Goal: Transaction & Acquisition: Purchase product/service

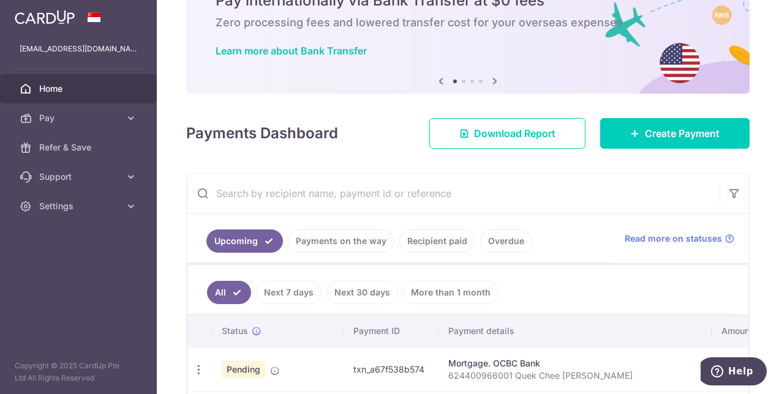
scroll to position [102, 0]
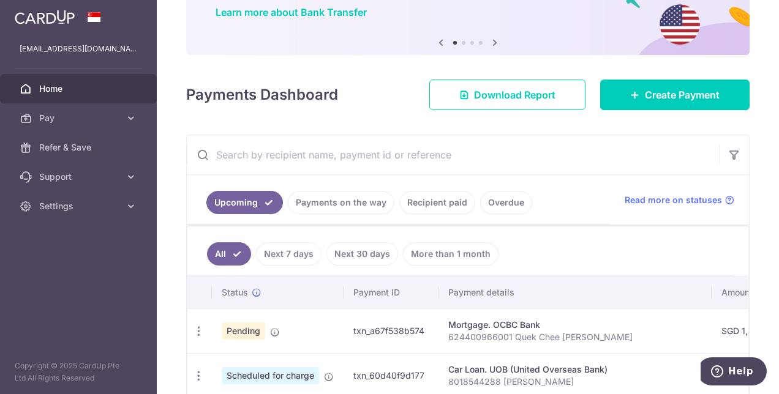
click at [426, 201] on link "Recipient paid" at bounding box center [437, 202] width 76 height 23
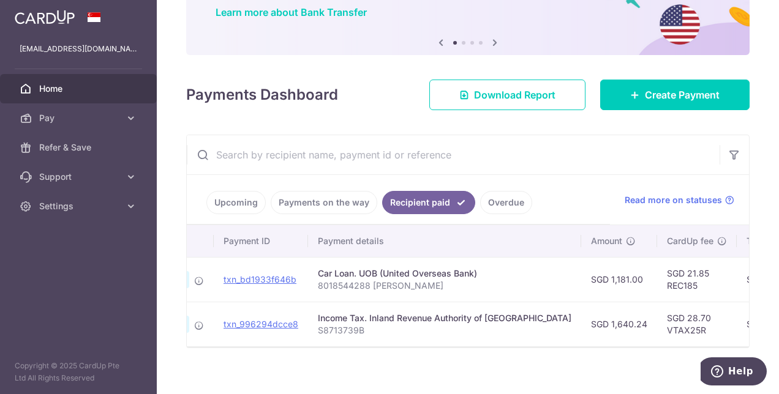
scroll to position [0, 0]
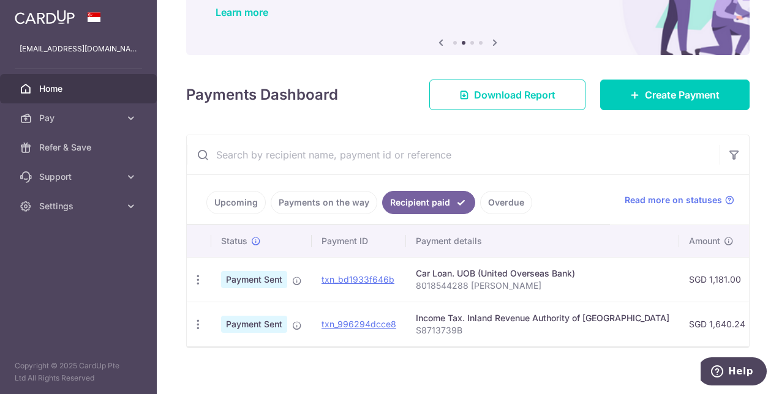
click at [309, 204] on link "Payments on the way" at bounding box center [324, 202] width 107 height 23
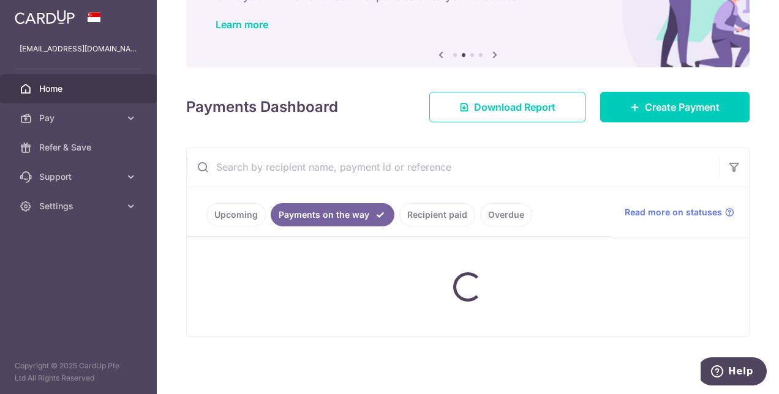
scroll to position [102, 0]
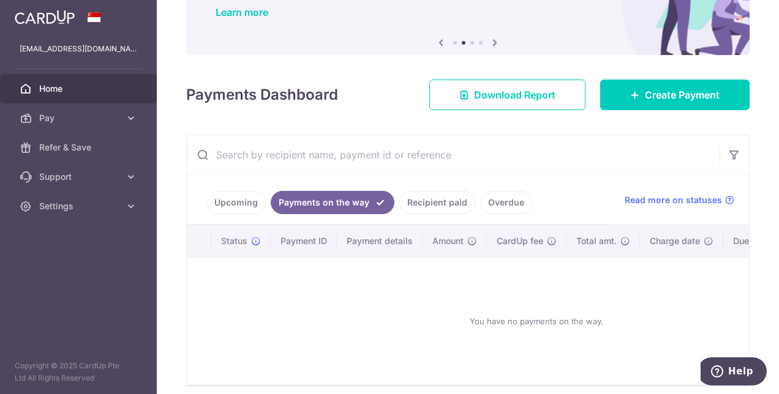
click at [245, 198] on link "Upcoming" at bounding box center [235, 202] width 59 height 23
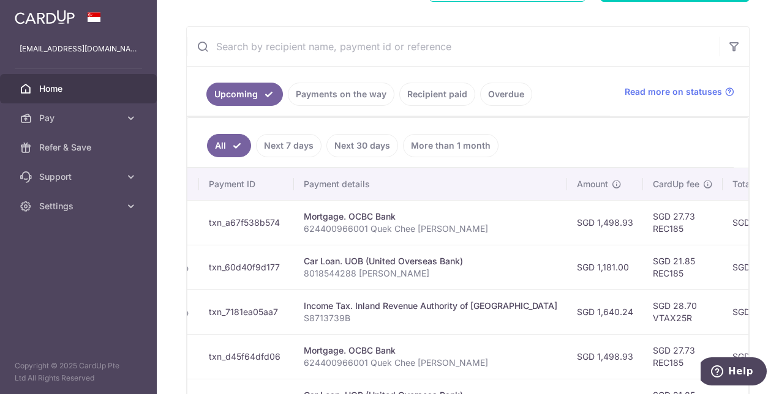
scroll to position [0, 0]
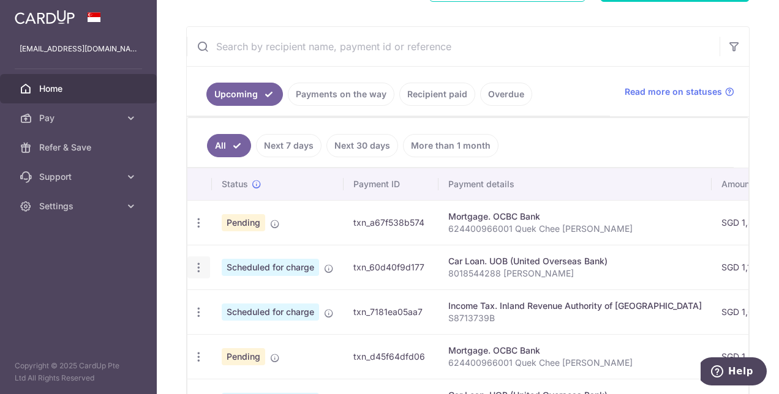
click at [195, 264] on icon "button" at bounding box center [198, 267] width 13 height 13
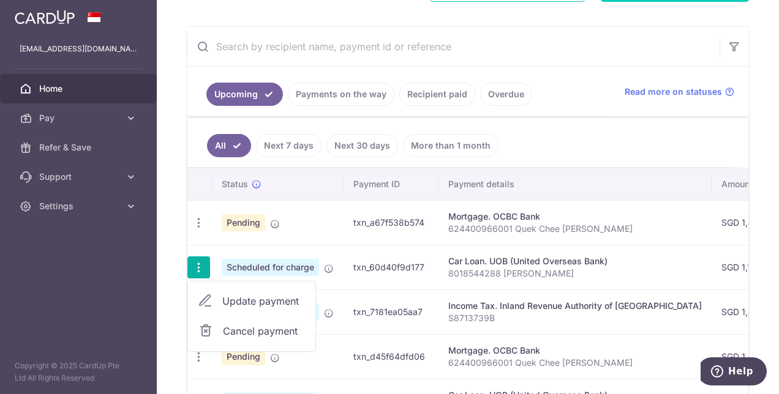
click at [243, 294] on span "Update payment" at bounding box center [263, 301] width 83 height 15
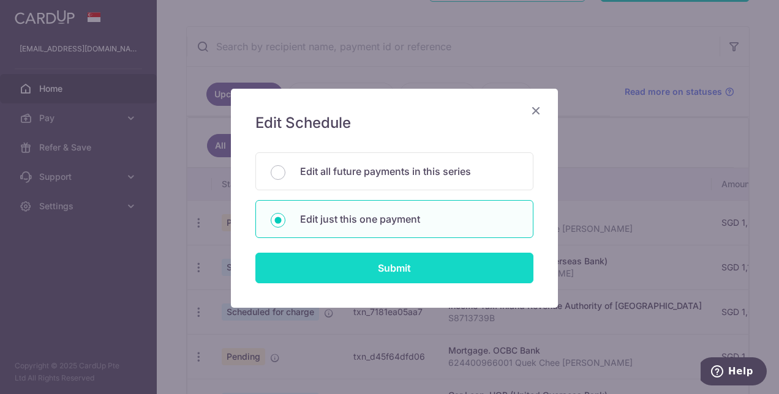
click at [352, 257] on input "Submit" at bounding box center [394, 268] width 278 height 31
radio input "true"
type input "1,181.00"
type input "01/11/2025"
type input "8018544288 [PERSON_NAME]"
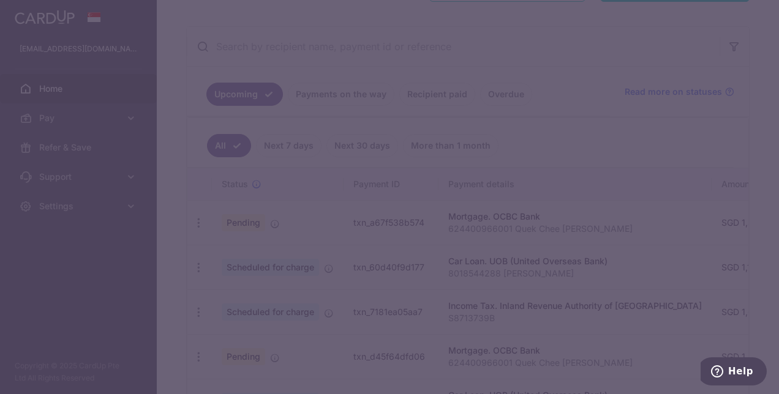
type input "REC185"
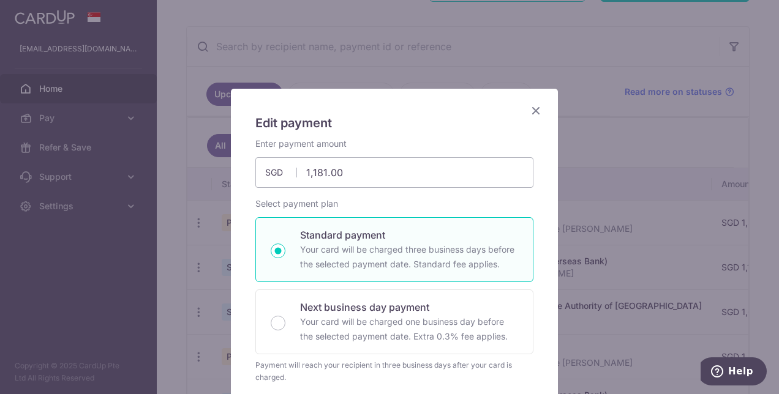
click at [531, 106] on icon "Close" at bounding box center [535, 110] width 15 height 15
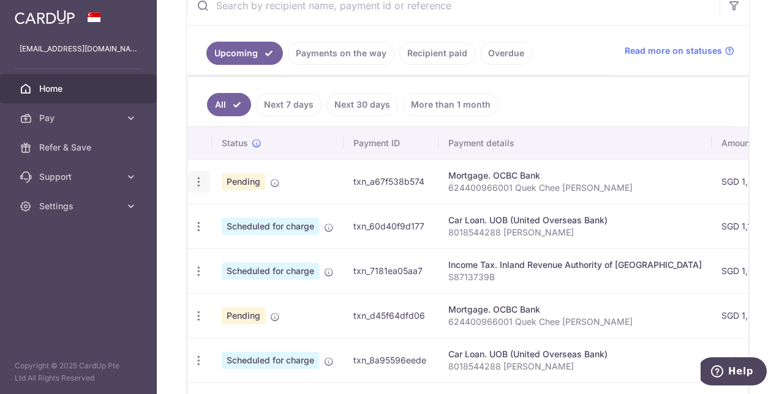
click at [196, 176] on icon "button" at bounding box center [198, 182] width 13 height 13
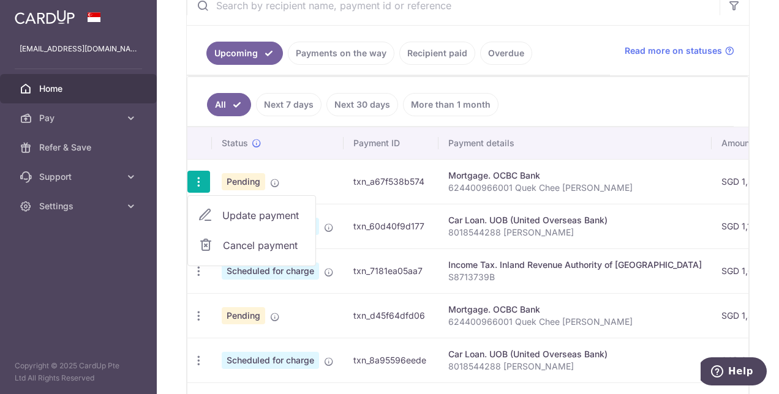
click at [258, 216] on span "Update payment" at bounding box center [263, 215] width 83 height 15
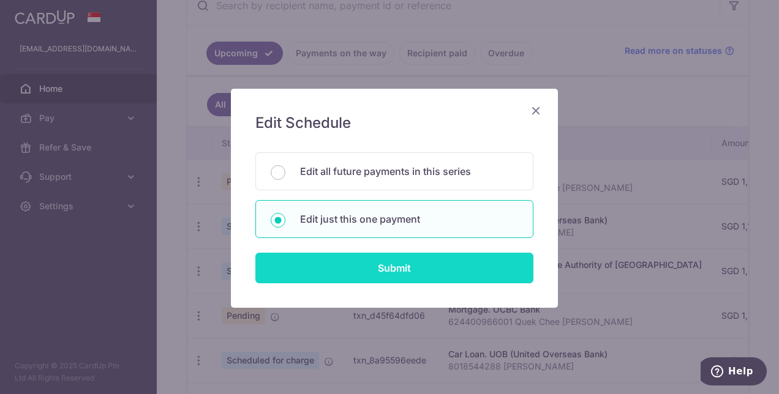
click at [339, 269] on input "Submit" at bounding box center [394, 268] width 278 height 31
type input "1,498.93"
radio input "true"
type input "27/10/2025"
type input "624400966001 Quek Chee [PERSON_NAME]"
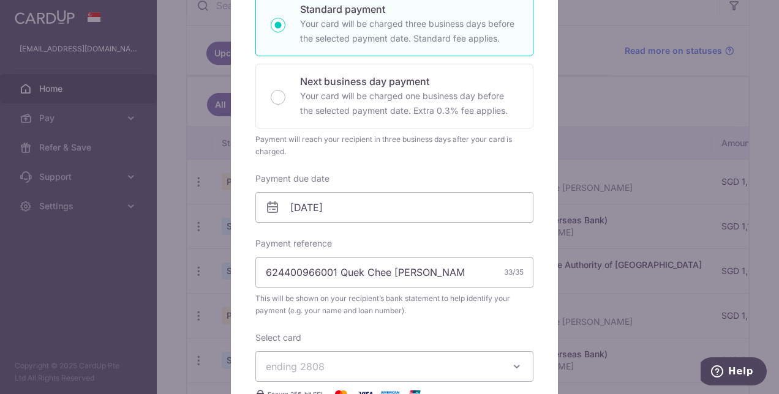
scroll to position [277, 0]
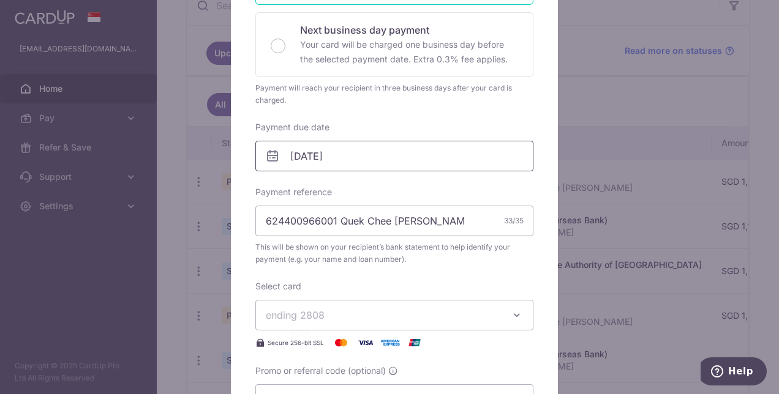
click at [331, 158] on input "27/10/2025" at bounding box center [394, 156] width 278 height 31
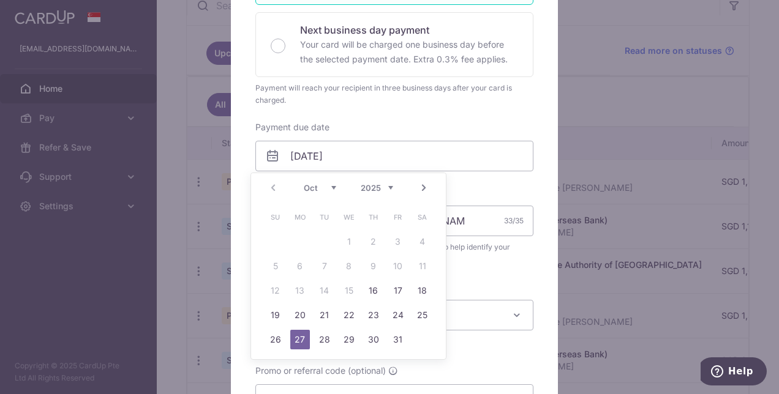
click at [425, 190] on link "Next" at bounding box center [423, 188] width 15 height 15
click at [269, 188] on link "Prev" at bounding box center [273, 188] width 15 height 15
click at [395, 342] on link "31" at bounding box center [398, 340] width 20 height 20
type input "[DATE]"
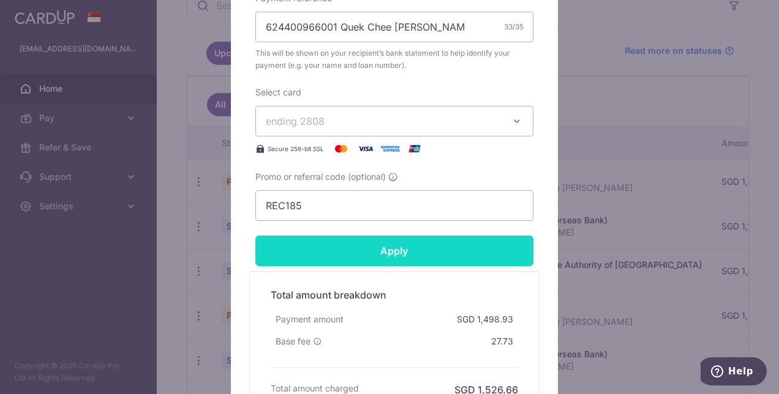
scroll to position [612, 0]
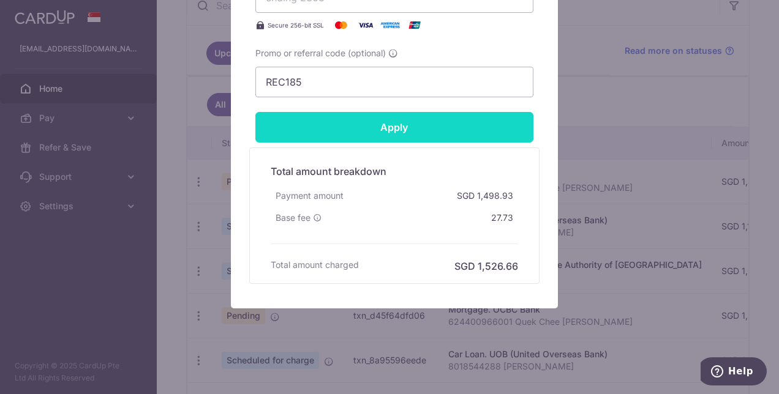
click at [381, 133] on input "Apply" at bounding box center [394, 127] width 278 height 31
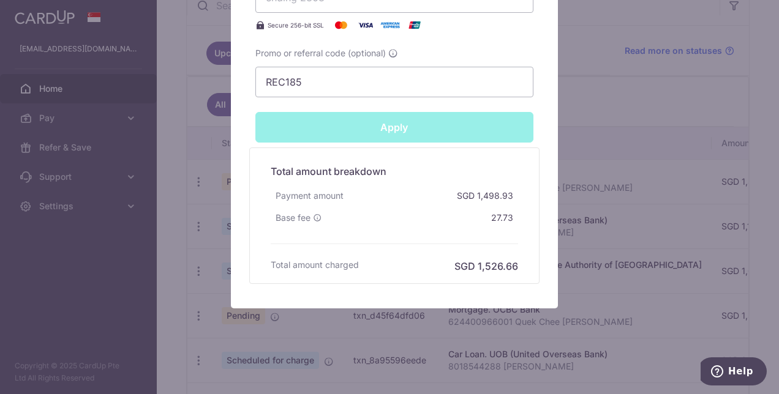
type input "Successfully Applied"
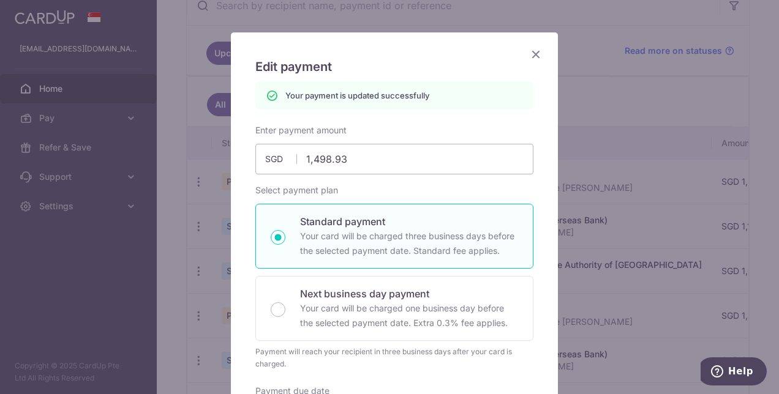
scroll to position [0, 0]
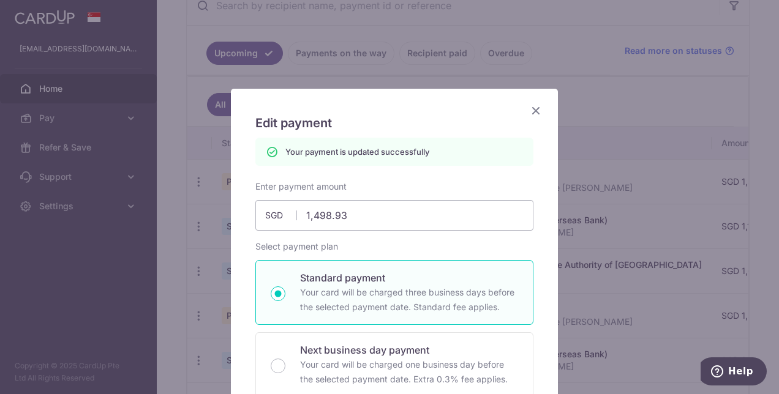
click at [529, 110] on icon "Close" at bounding box center [535, 110] width 15 height 15
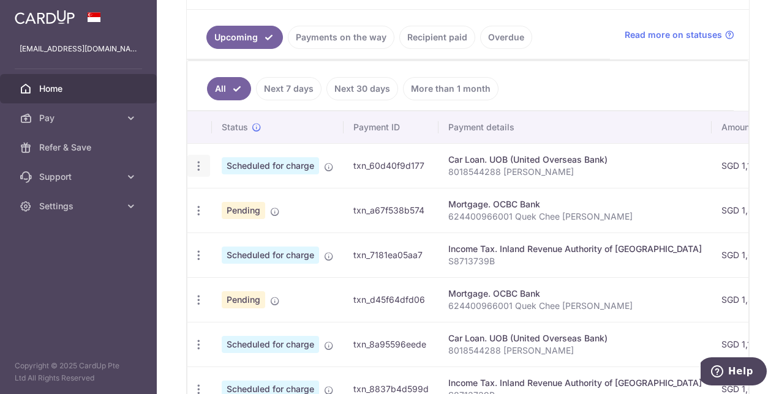
click at [195, 160] on icon "button" at bounding box center [198, 166] width 13 height 13
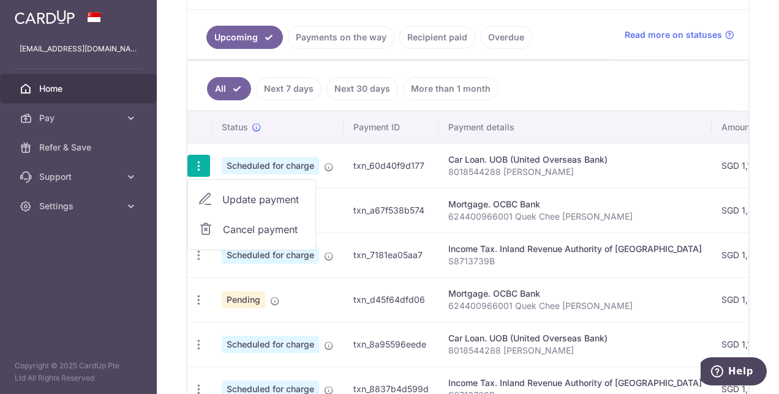
click at [247, 192] on span "Update payment" at bounding box center [263, 199] width 83 height 15
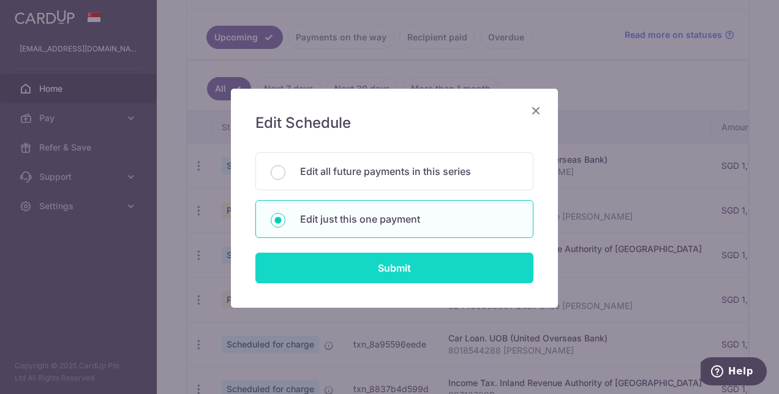
click at [341, 257] on input "Submit" at bounding box center [394, 268] width 278 height 31
radio input "true"
type input "1,181.00"
type input "01/11/2025"
type input "8018544288 [PERSON_NAME]"
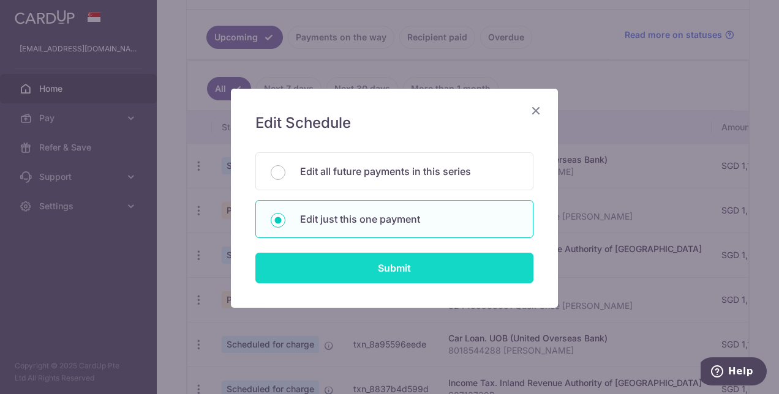
type input "REC185"
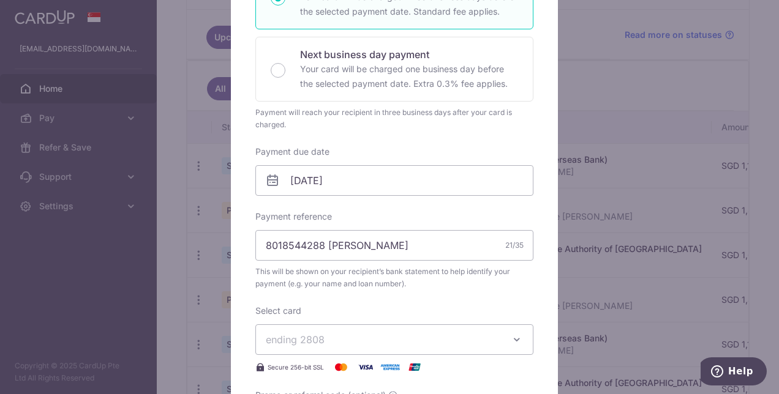
scroll to position [253, 0]
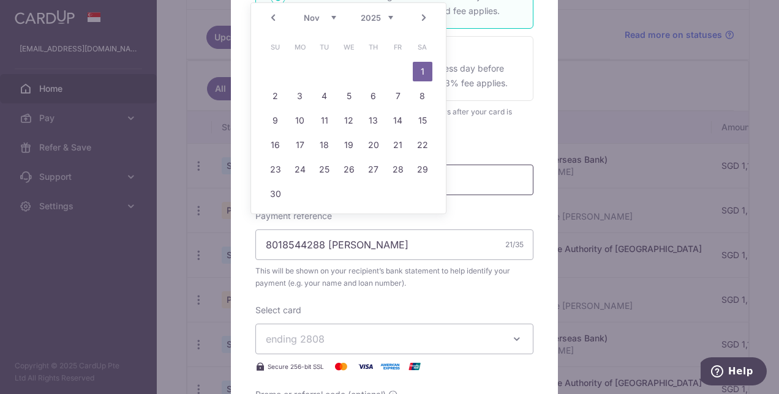
click at [375, 186] on body "ironmanforchrist@gmail.com Home Pay Payments Recipients Cards Refer & Save Supp…" at bounding box center [389, 197] width 779 height 394
click at [324, 100] on link "4" at bounding box center [325, 96] width 20 height 20
type input "[DATE]"
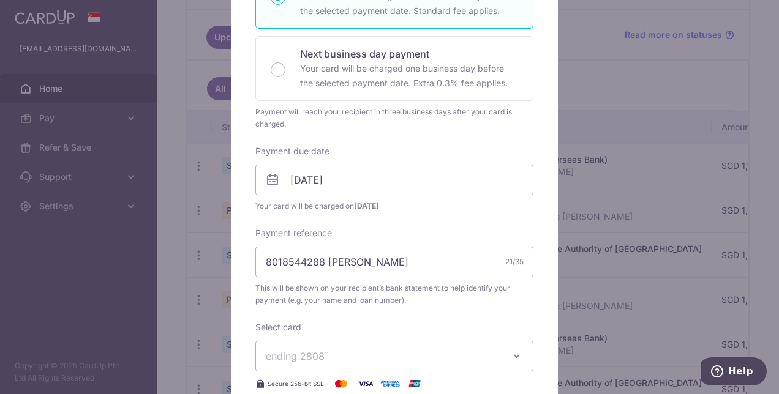
scroll to position [410, 0]
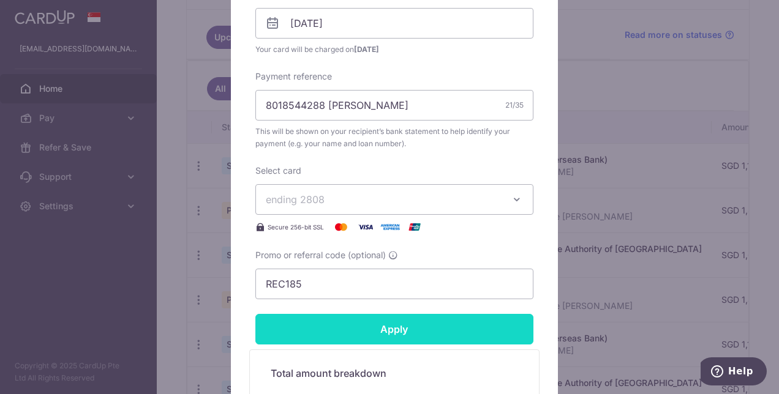
click at [375, 322] on input "Apply" at bounding box center [394, 329] width 278 height 31
type input "Successfully Applied"
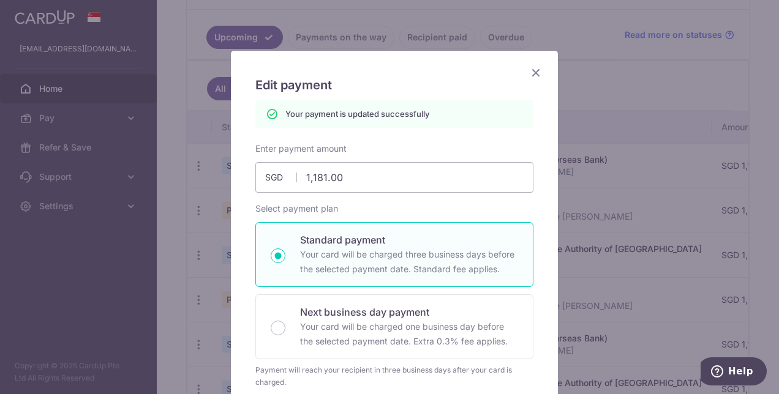
scroll to position [36, 0]
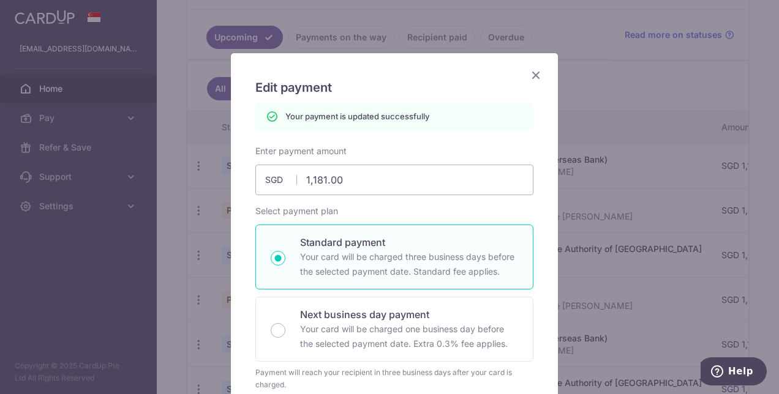
click at [530, 73] on icon "Close" at bounding box center [535, 74] width 15 height 15
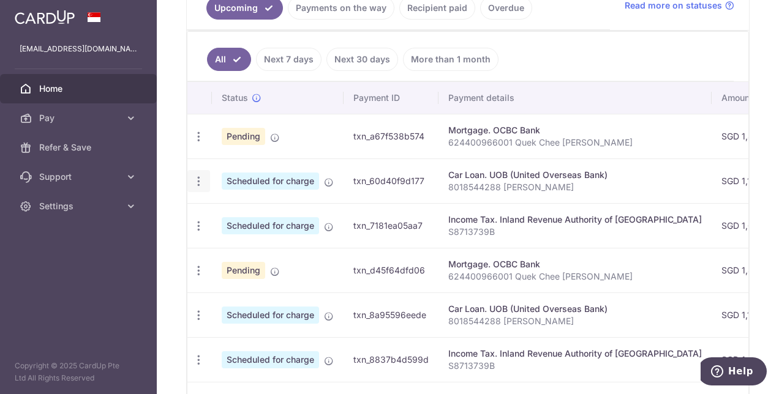
click at [197, 178] on icon "button" at bounding box center [198, 181] width 13 height 13
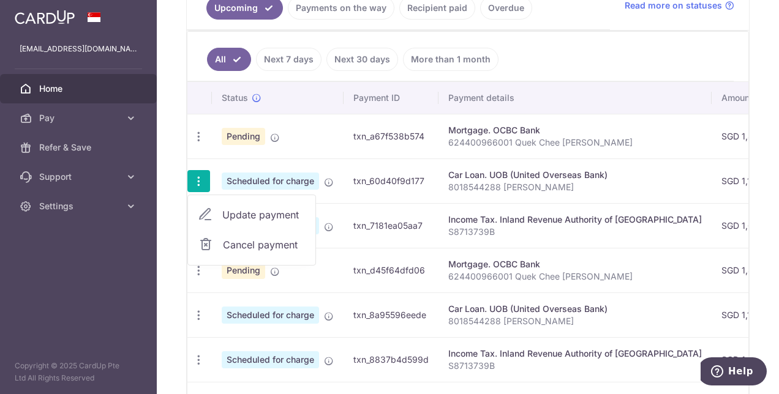
click at [228, 209] on span "Update payment" at bounding box center [263, 215] width 83 height 15
radio input "true"
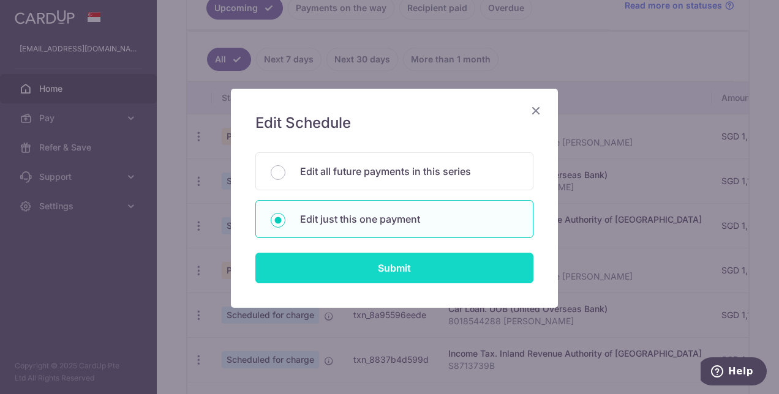
click at [386, 264] on input "Submit" at bounding box center [394, 268] width 278 height 31
radio input "true"
type input "1,181.00"
type input "[DATE]"
type input "8018544288 [PERSON_NAME]"
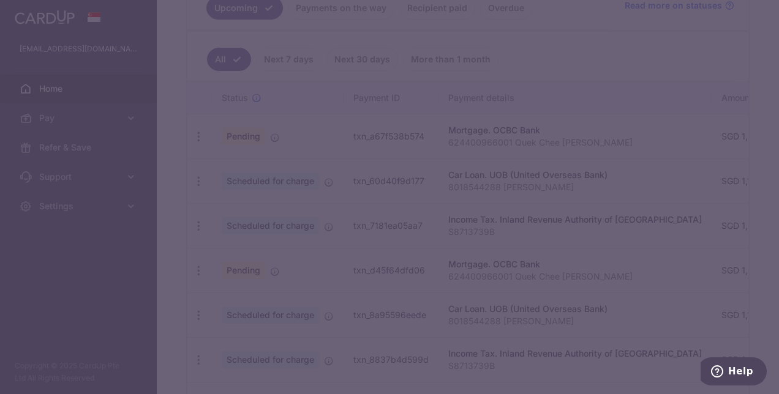
type input "REC185"
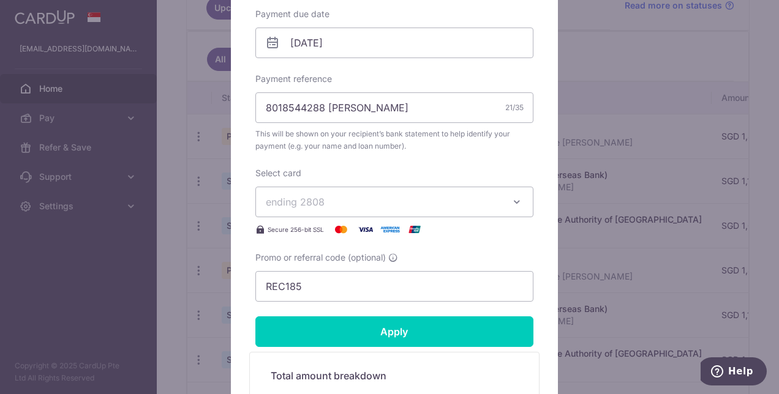
scroll to position [392, 0]
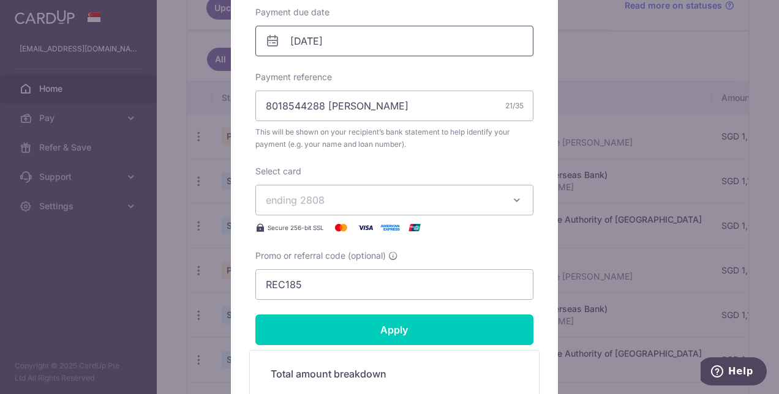
click at [351, 46] on input "[DATE]" at bounding box center [394, 41] width 278 height 31
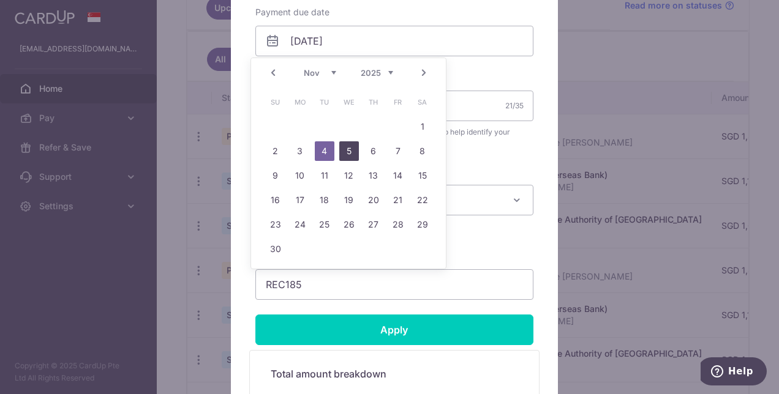
click at [345, 152] on link "5" at bounding box center [349, 151] width 20 height 20
type input "[DATE]"
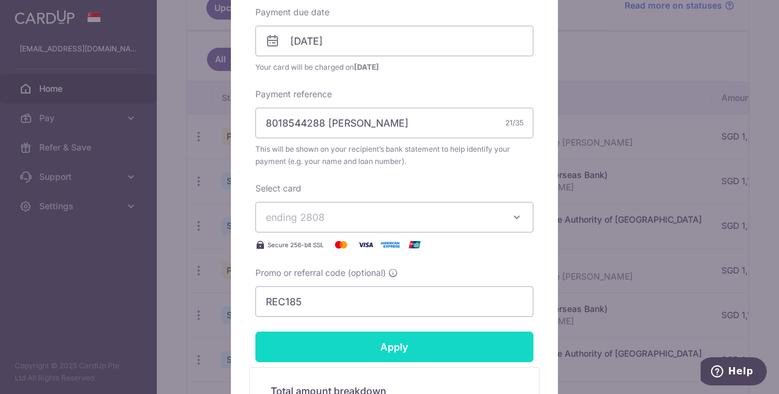
click at [419, 345] on input "Apply" at bounding box center [394, 347] width 278 height 31
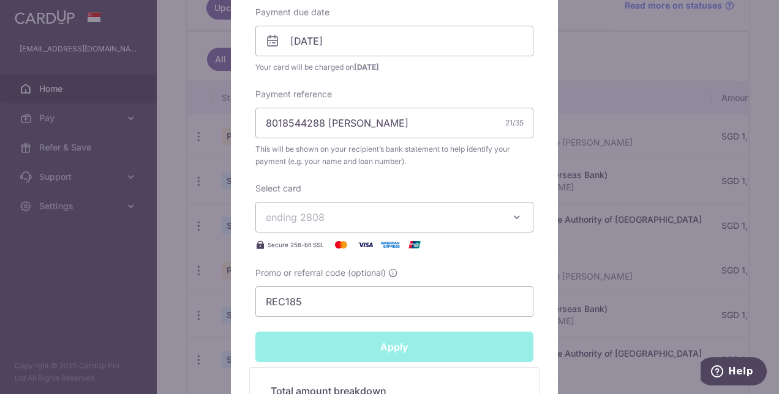
type input "Successfully Applied"
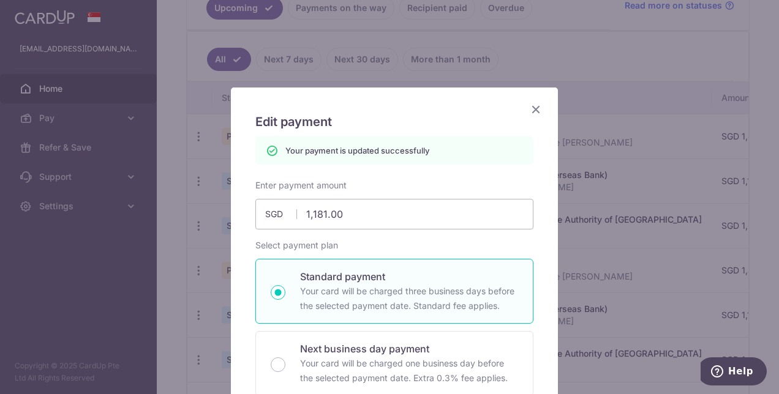
scroll to position [0, 0]
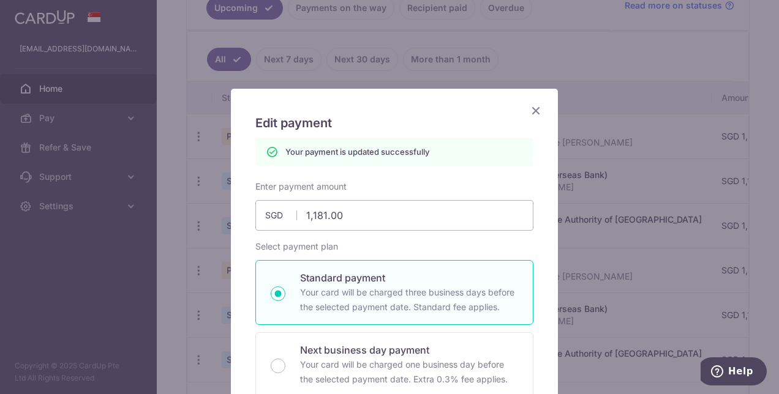
click at [532, 108] on icon "Close" at bounding box center [535, 110] width 15 height 15
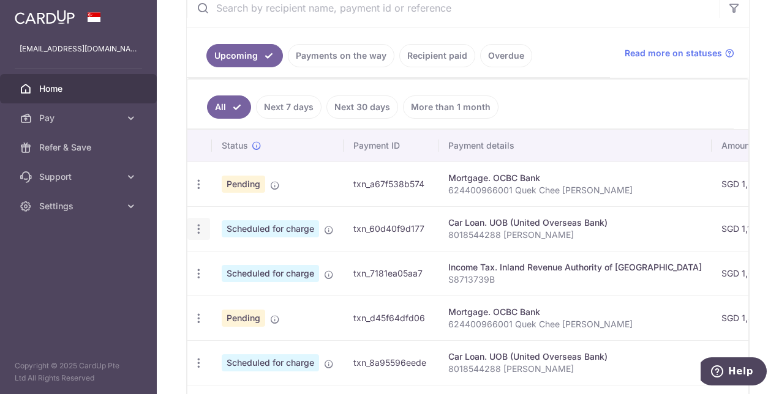
click at [196, 223] on icon "button" at bounding box center [198, 229] width 13 height 13
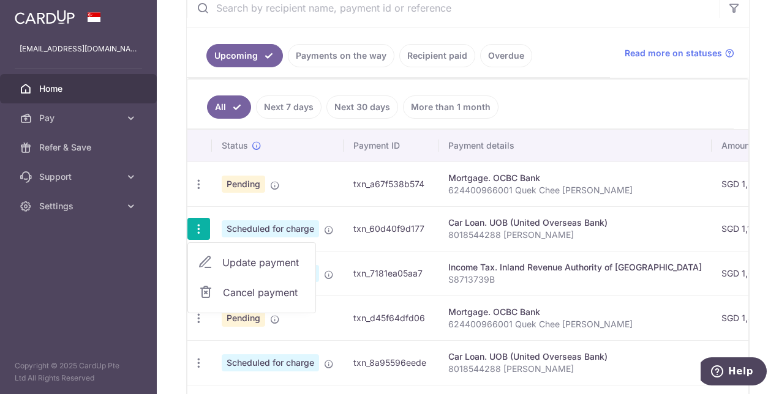
click at [257, 259] on span "Update payment" at bounding box center [263, 262] width 83 height 15
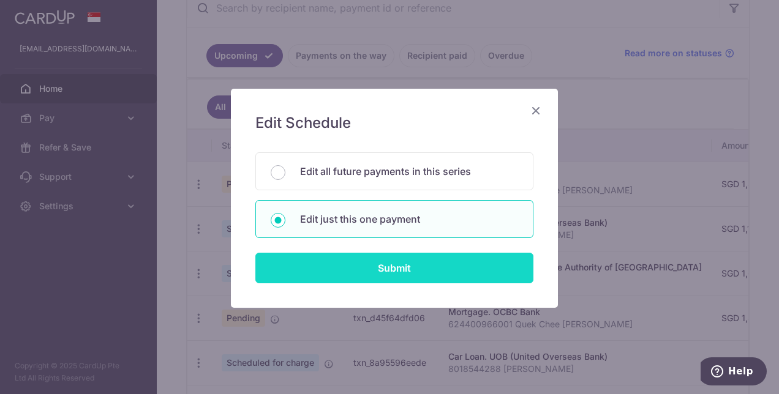
click at [344, 266] on input "Submit" at bounding box center [394, 268] width 278 height 31
radio input "true"
type input "1,181.00"
type input "05/11/2025"
type input "8018544288 Alvin Quek"
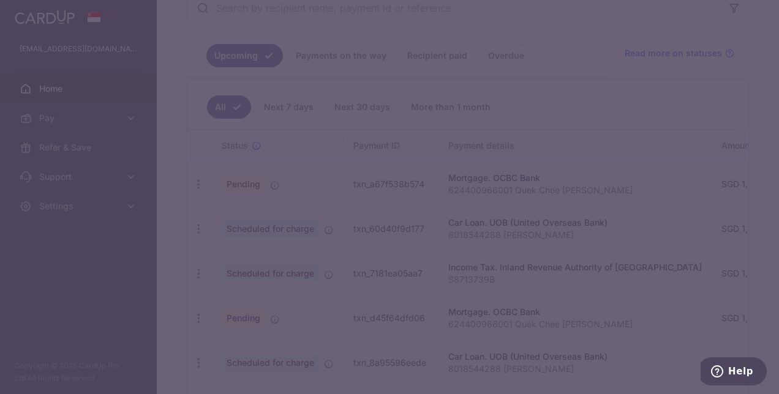
type input "REC185"
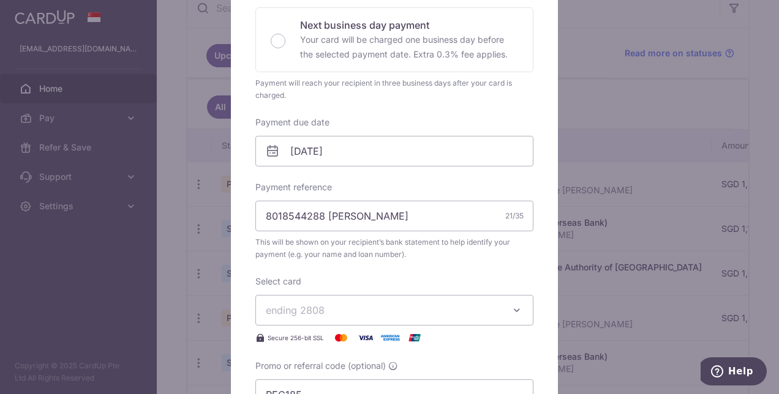
scroll to position [279, 0]
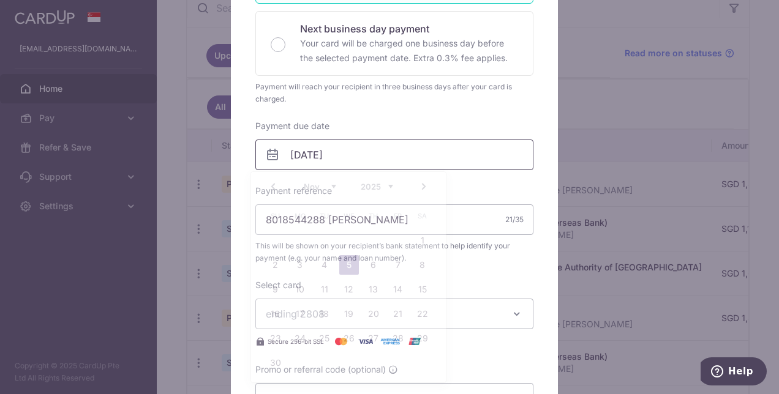
click at [361, 151] on input "05/11/2025" at bounding box center [394, 155] width 278 height 31
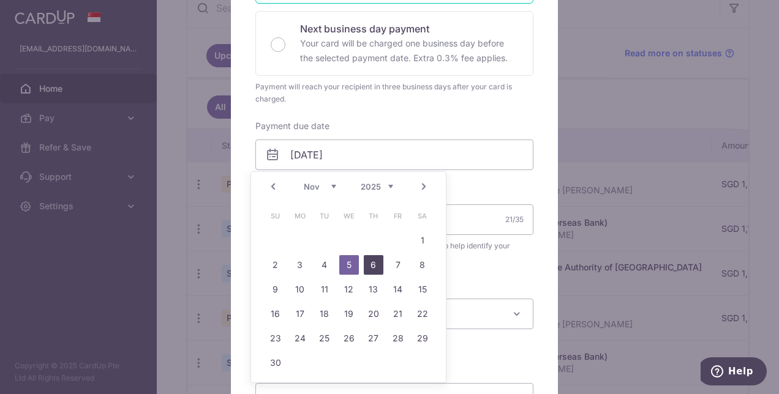
click at [372, 262] on link "6" at bounding box center [374, 265] width 20 height 20
type input "[DATE]"
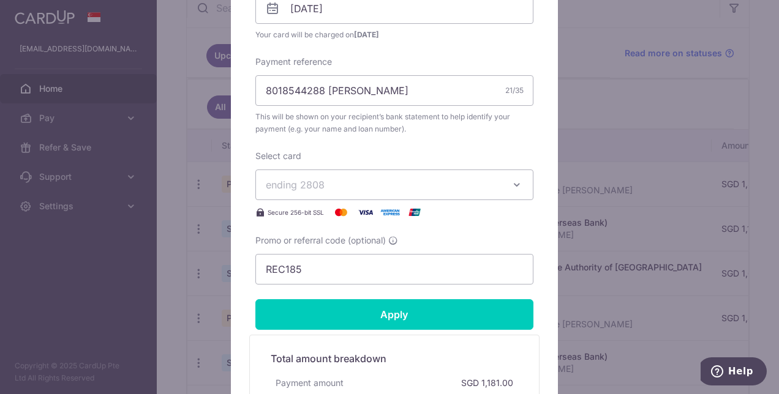
scroll to position [473, 0]
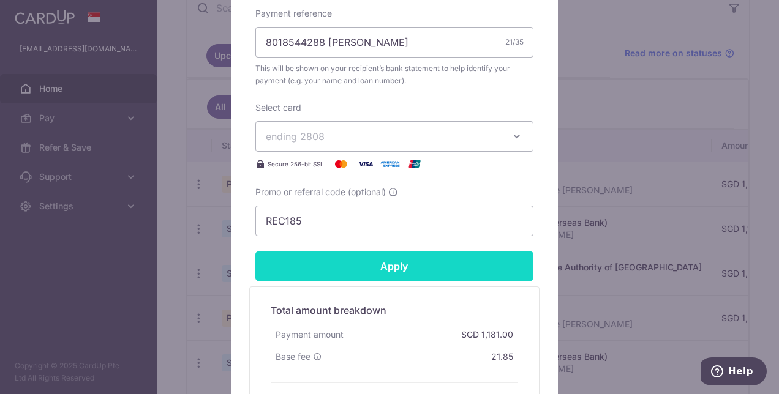
click at [406, 270] on input "Apply" at bounding box center [394, 266] width 278 height 31
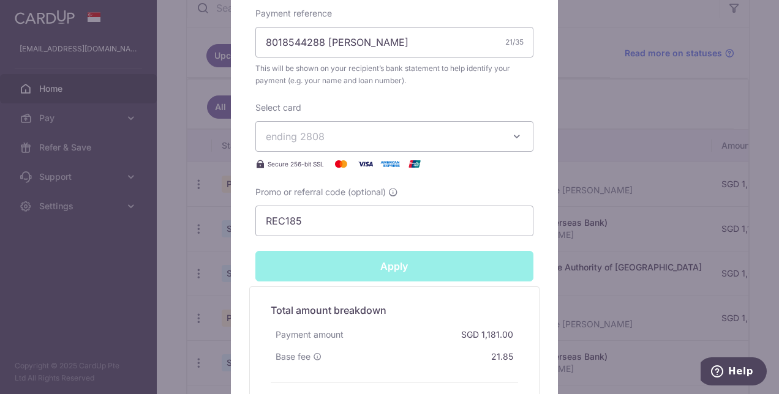
type input "Successfully Applied"
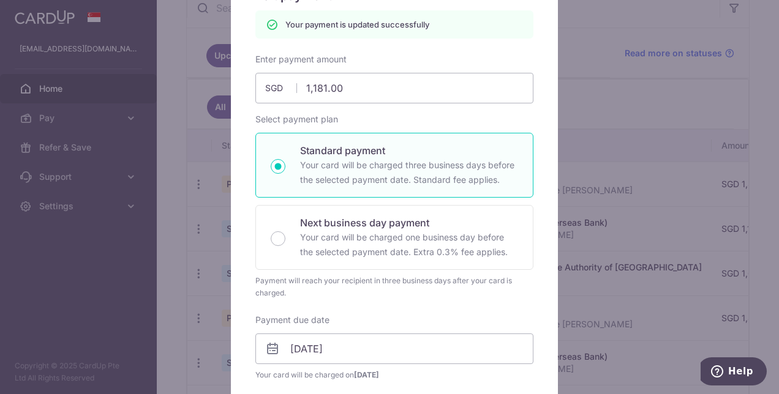
scroll to position [0, 0]
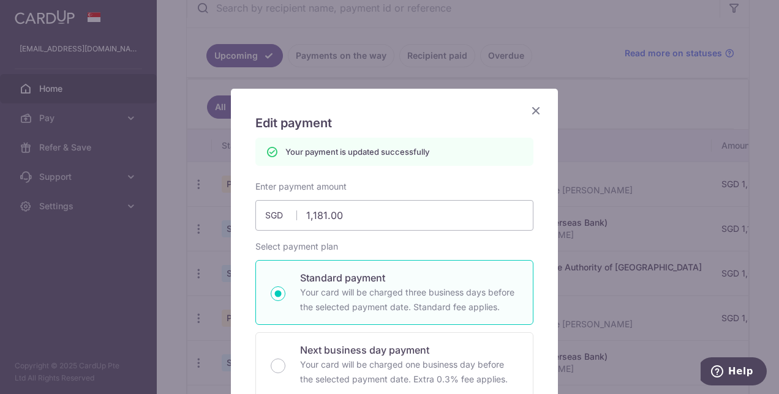
click at [533, 110] on icon "Close" at bounding box center [535, 110] width 15 height 15
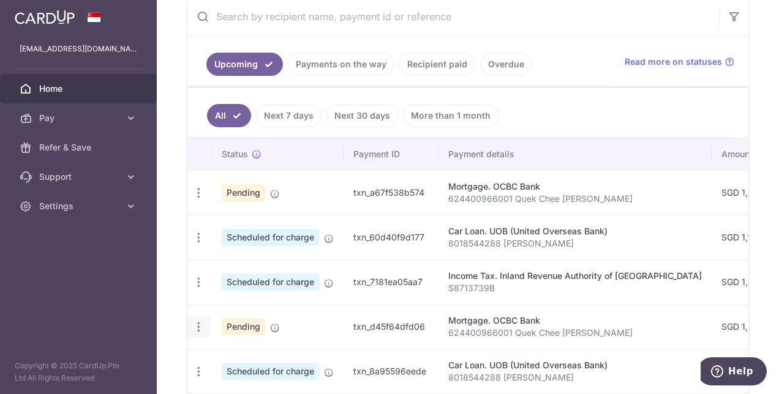
click at [198, 323] on icon "button" at bounding box center [198, 327] width 13 height 13
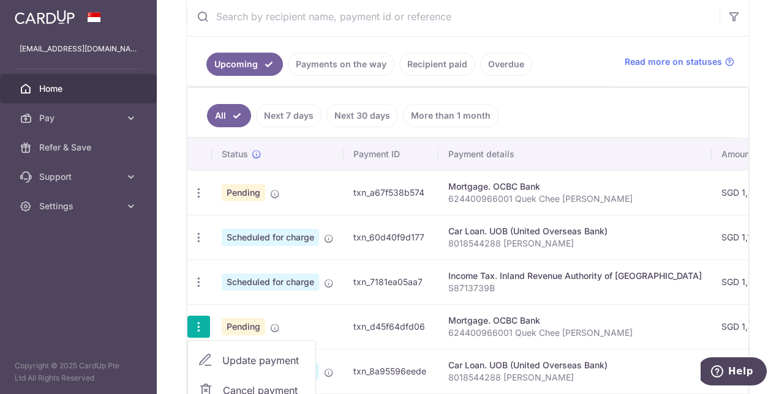
click at [250, 354] on span "Update payment" at bounding box center [263, 360] width 83 height 15
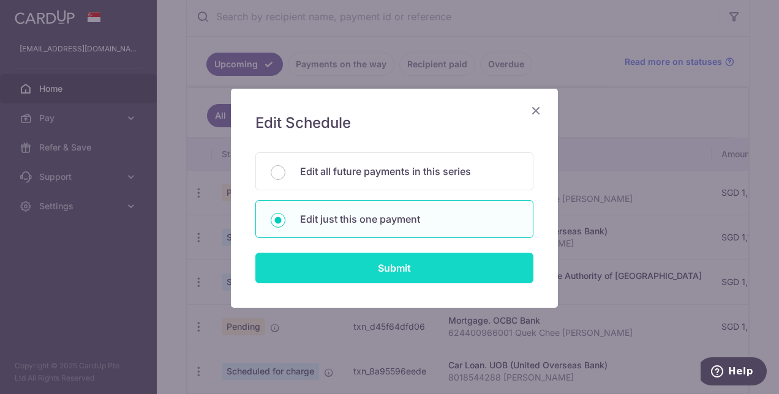
click at [365, 265] on input "Submit" at bounding box center [394, 268] width 278 height 31
radio input "true"
type input "1,498.93"
type input "26/11/2025"
type input "624400966001 Quek Chee Weng Alvin"
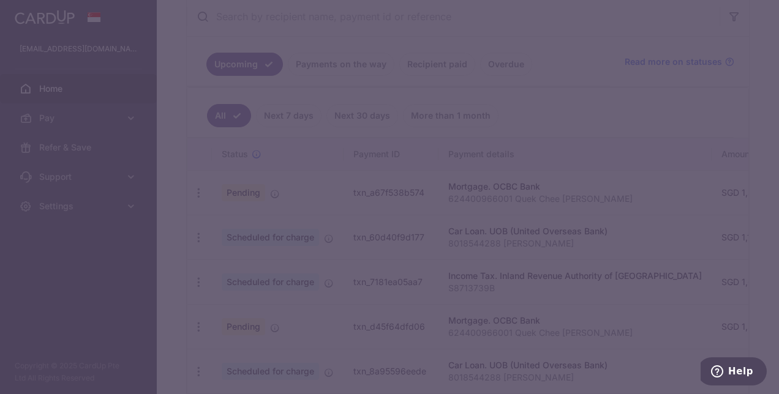
type input "REC185"
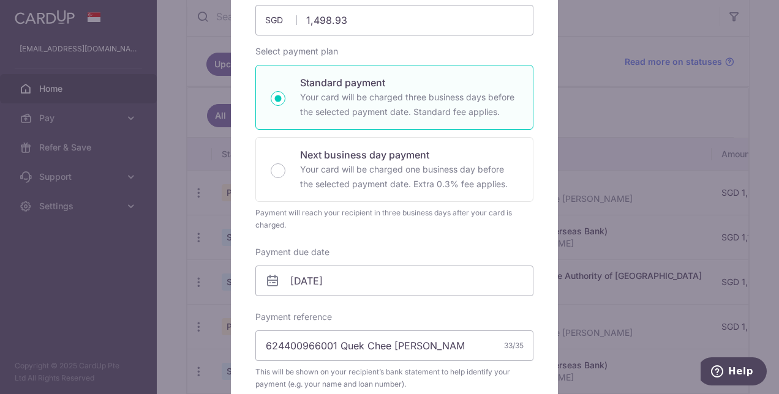
scroll to position [229, 0]
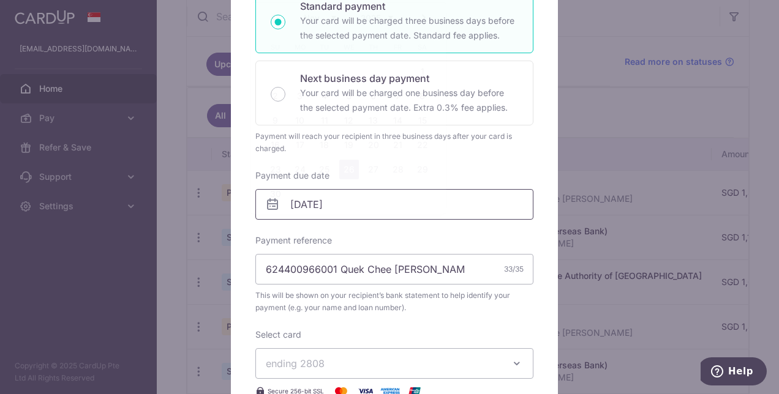
click at [389, 211] on body "ironmanforchrist@gmail.com Home Pay Payments Recipients Cards Refer & Save Supp…" at bounding box center [389, 197] width 779 height 394
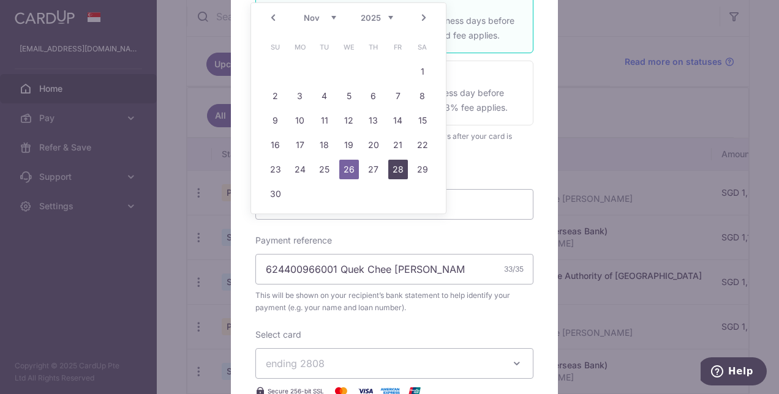
click at [400, 169] on link "28" at bounding box center [398, 170] width 20 height 20
type input "28/11/2025"
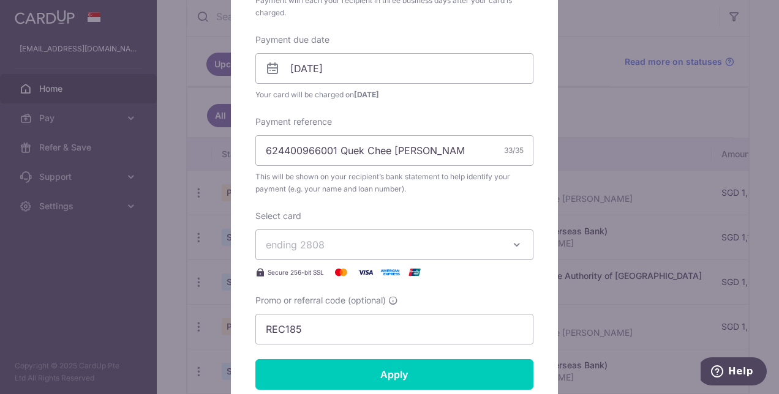
scroll to position [373, 0]
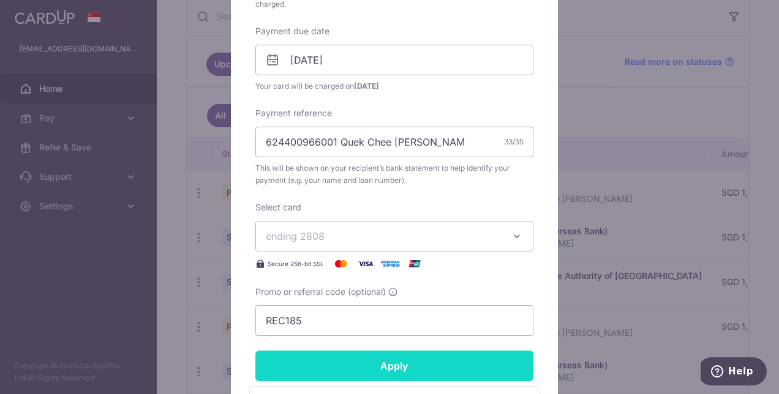
click at [373, 364] on input "Apply" at bounding box center [394, 366] width 278 height 31
type input "Successfully Applied"
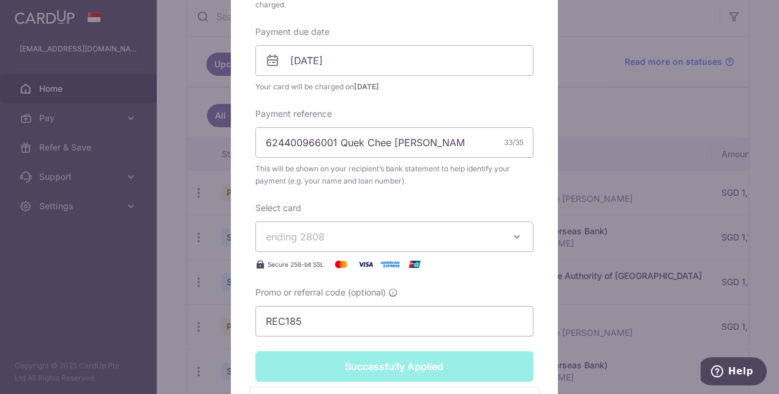
scroll to position [0, 0]
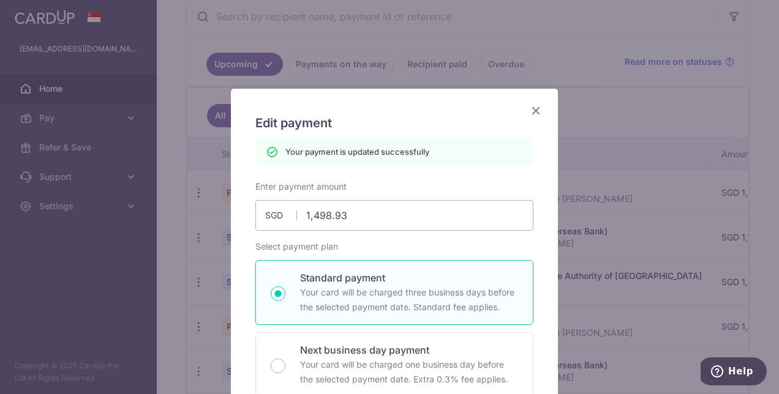
click at [533, 108] on icon "Close" at bounding box center [535, 110] width 15 height 15
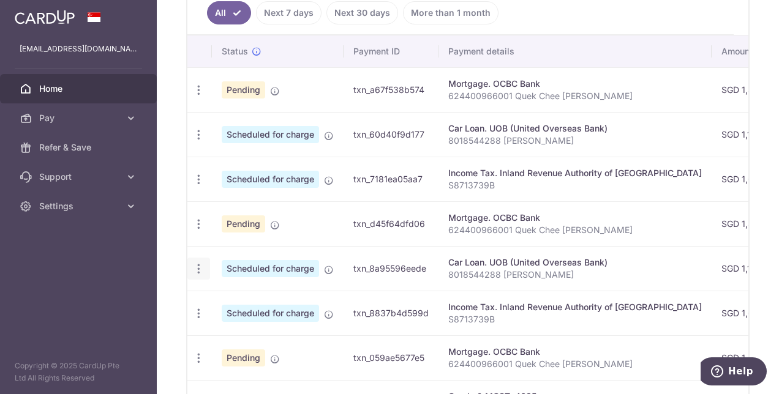
click at [200, 268] on icon "button" at bounding box center [198, 269] width 13 height 13
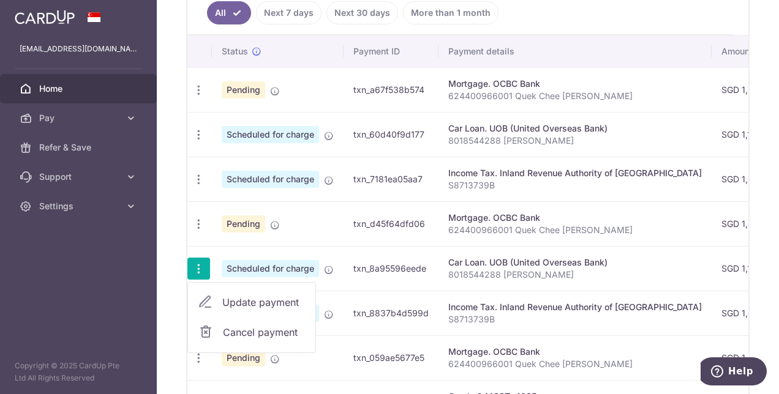
click at [250, 302] on span "Update payment" at bounding box center [263, 302] width 83 height 15
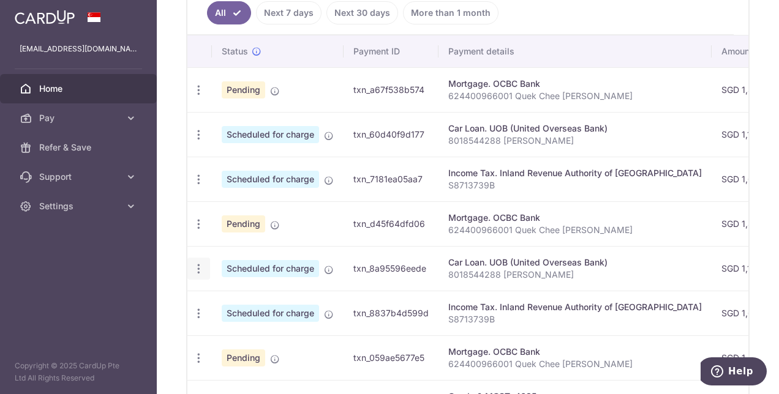
radio input "true"
type input "1,181.00"
type input "[DATE]"
type input "8018544288 [PERSON_NAME]"
type input "REC185"
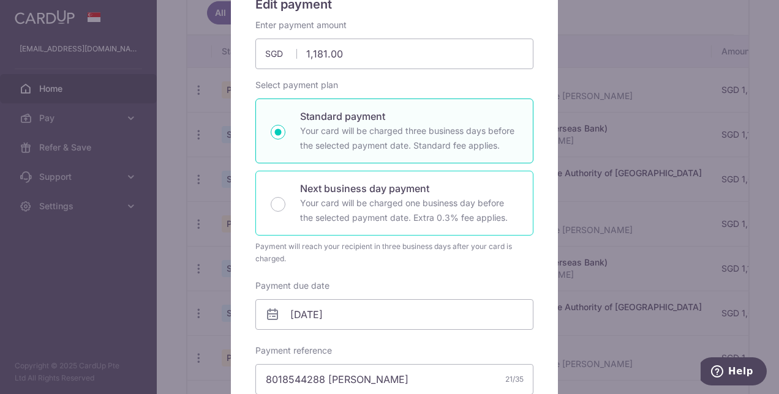
scroll to position [184, 0]
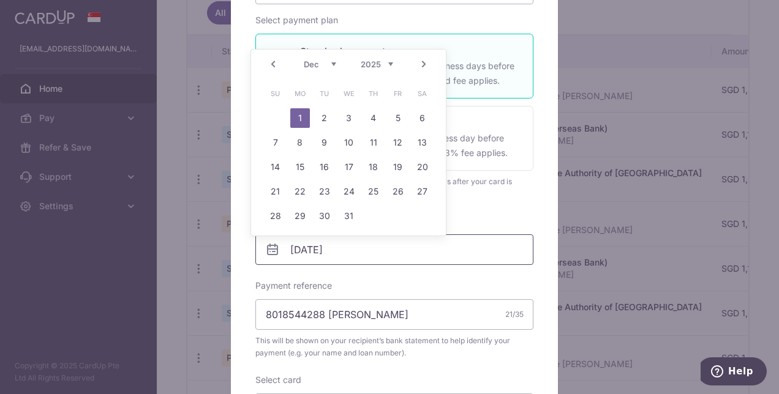
click at [368, 260] on input "01/12/2025" at bounding box center [394, 249] width 278 height 31
click at [397, 116] on link "5" at bounding box center [398, 118] width 20 height 20
type input "[DATE]"
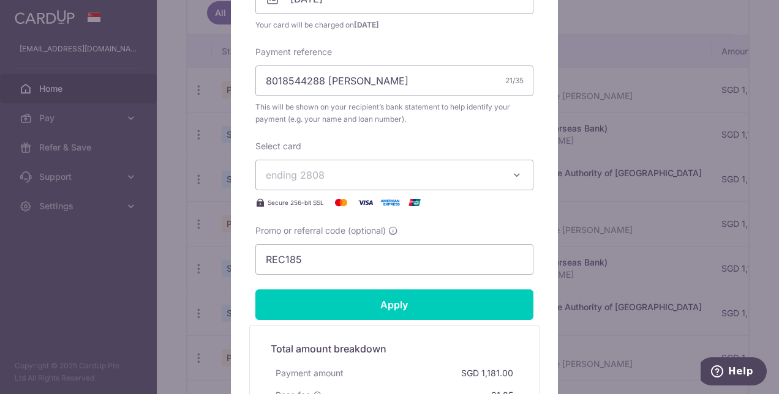
scroll to position [435, 0]
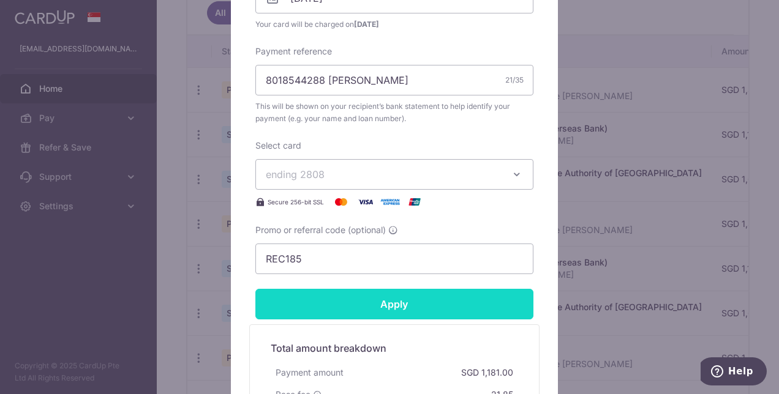
click at [391, 312] on input "Apply" at bounding box center [394, 304] width 278 height 31
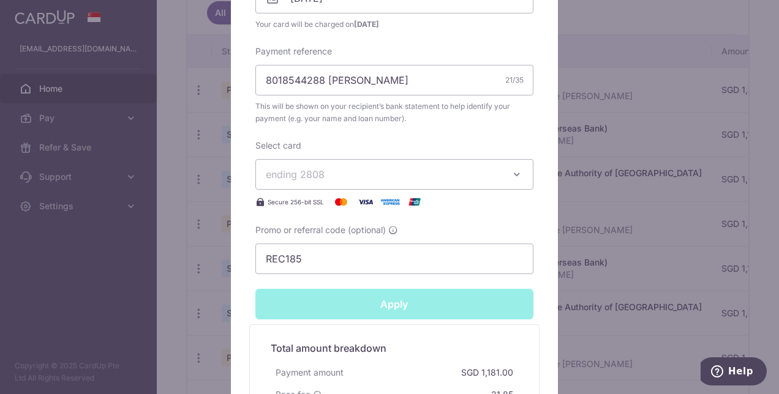
type input "Successfully Applied"
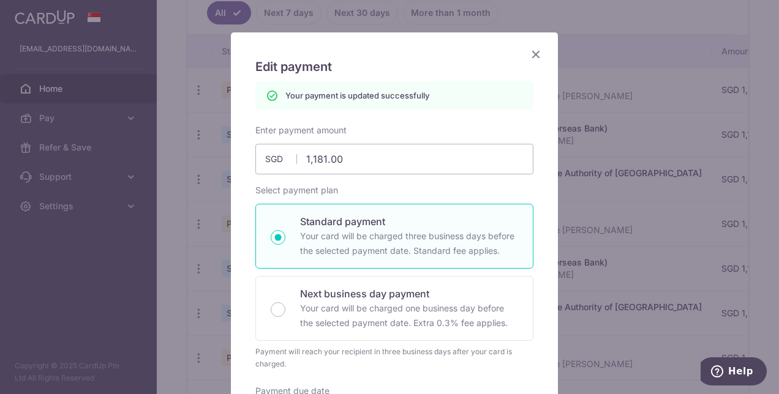
scroll to position [0, 0]
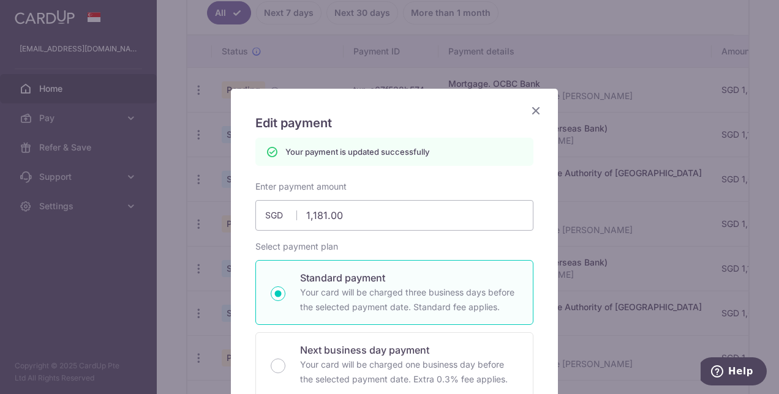
click at [531, 111] on icon "Close" at bounding box center [535, 110] width 15 height 15
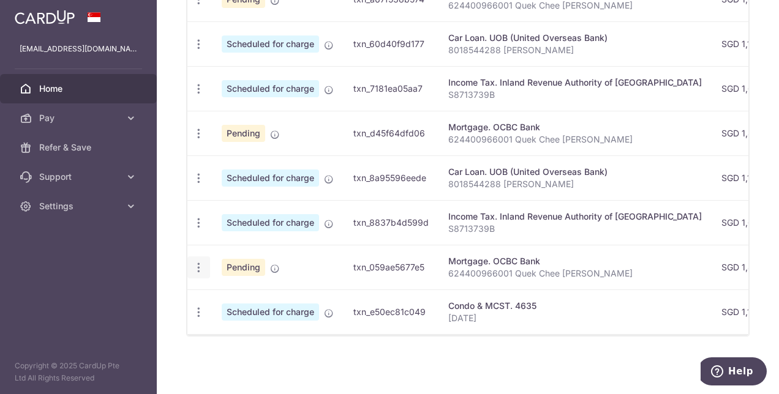
click at [200, 264] on icon "button" at bounding box center [198, 267] width 13 height 13
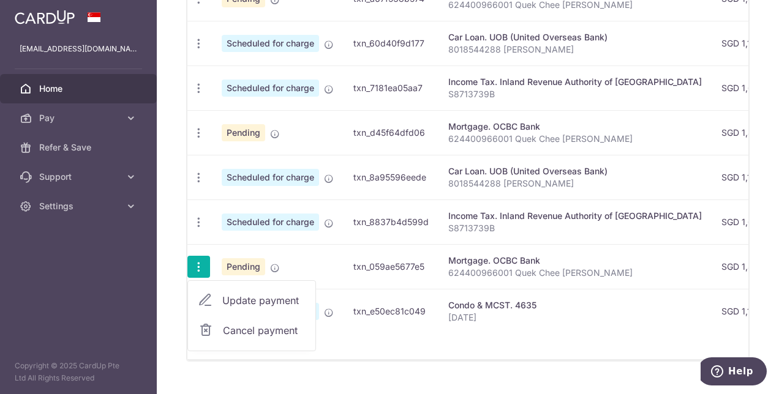
click at [260, 295] on span "Update payment" at bounding box center [263, 300] width 83 height 15
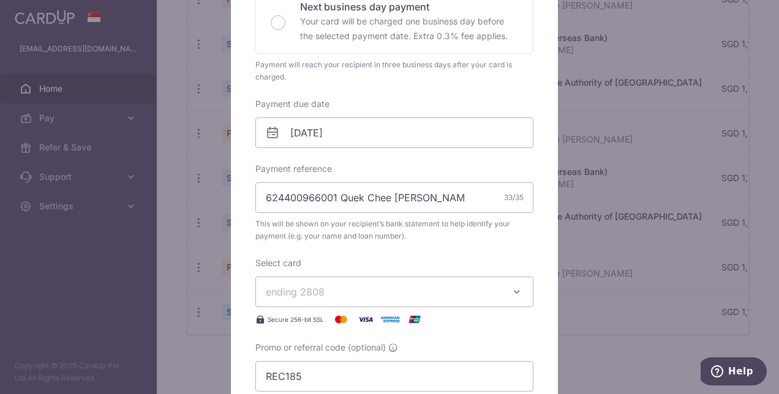
scroll to position [305, 0]
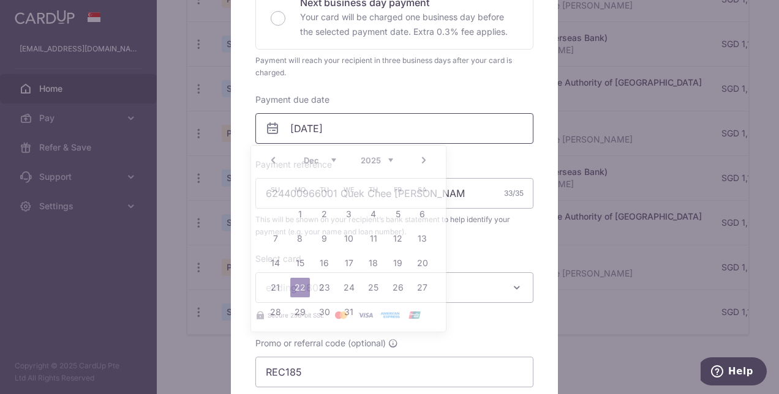
click at [391, 125] on input "[DATE]" at bounding box center [394, 128] width 278 height 31
click at [321, 315] on link "30" at bounding box center [325, 312] width 20 height 20
type input "[DATE]"
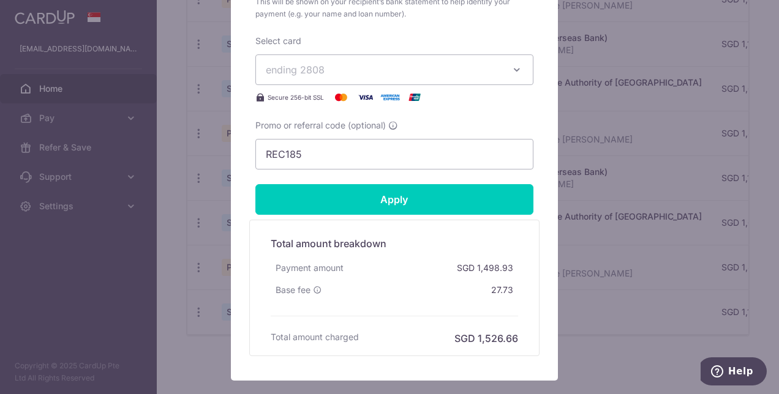
scroll to position [545, 0]
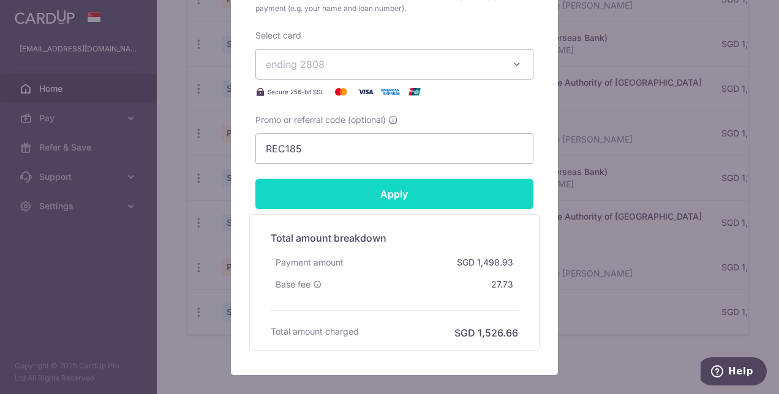
click at [389, 200] on input "Apply" at bounding box center [394, 194] width 278 height 31
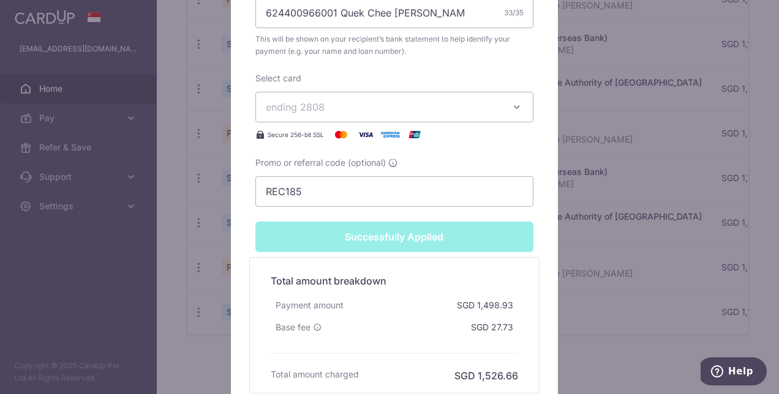
type input "Successfully Applied"
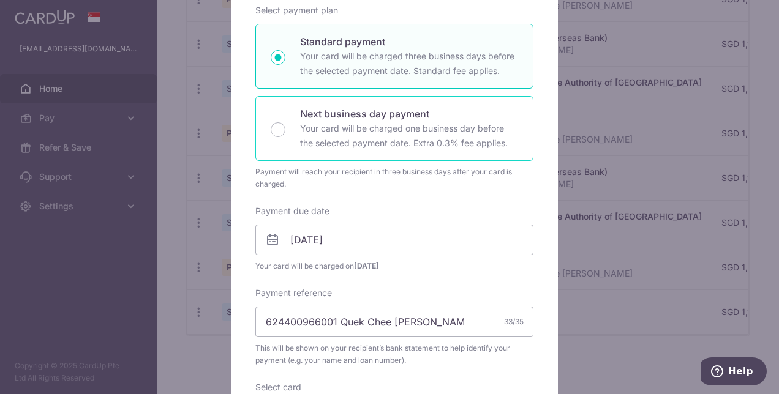
scroll to position [0, 0]
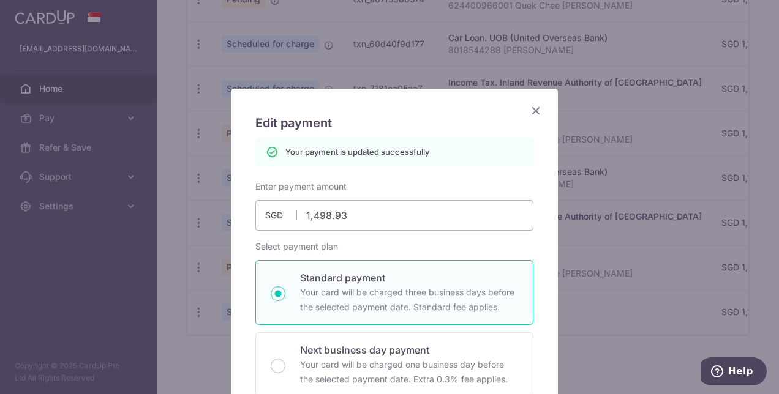
click at [531, 108] on icon "Close" at bounding box center [535, 110] width 15 height 15
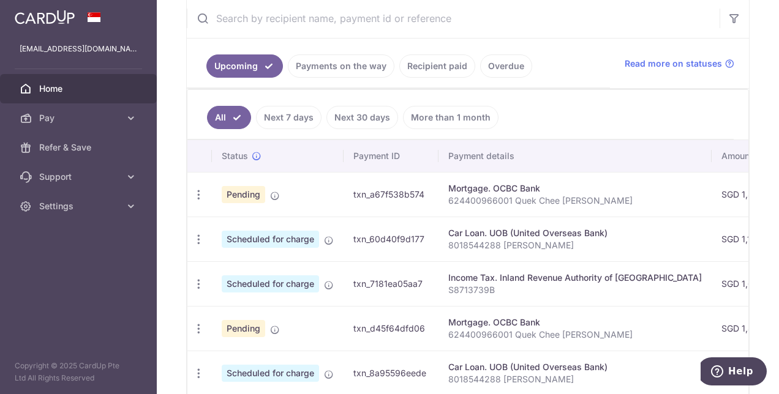
scroll to position [238, 0]
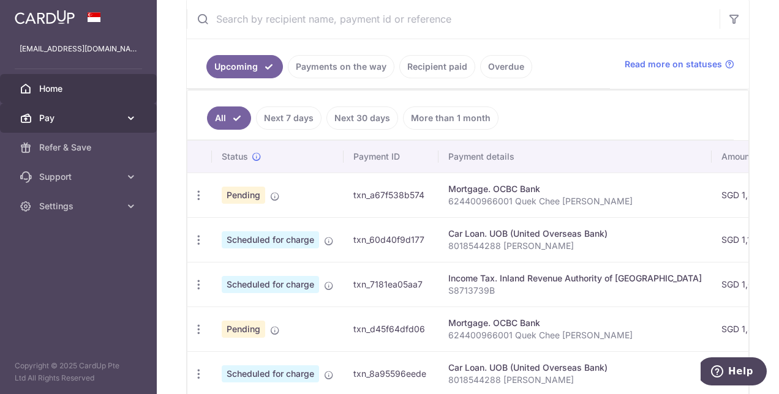
click at [83, 116] on span "Pay" at bounding box center [79, 118] width 81 height 12
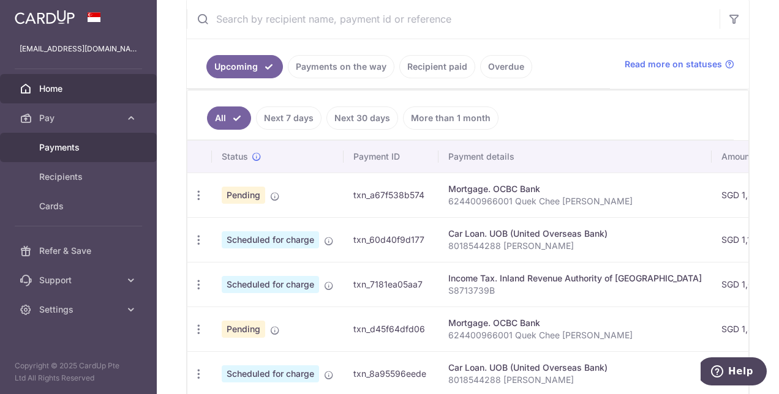
click at [73, 148] on span "Payments" at bounding box center [79, 147] width 81 height 12
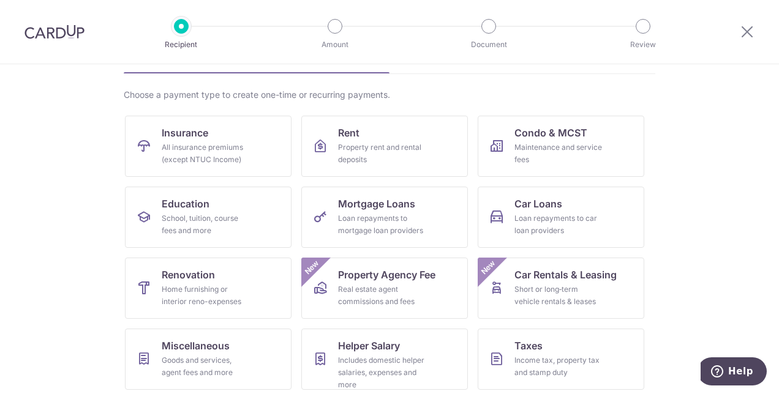
scroll to position [76, 0]
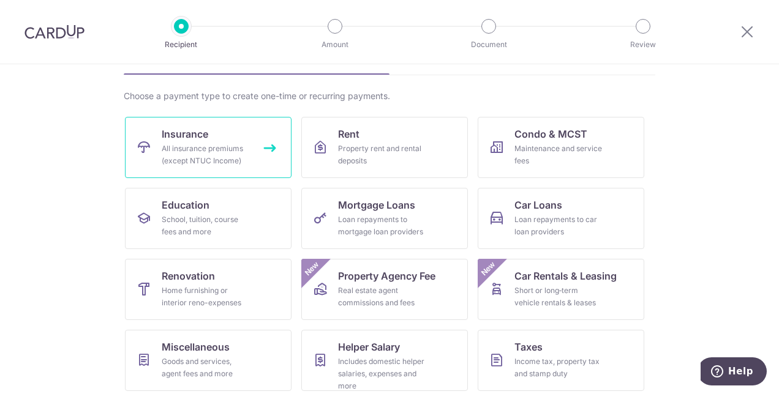
click at [207, 159] on div "All insurance premiums (except NTUC Income)" at bounding box center [206, 155] width 88 height 24
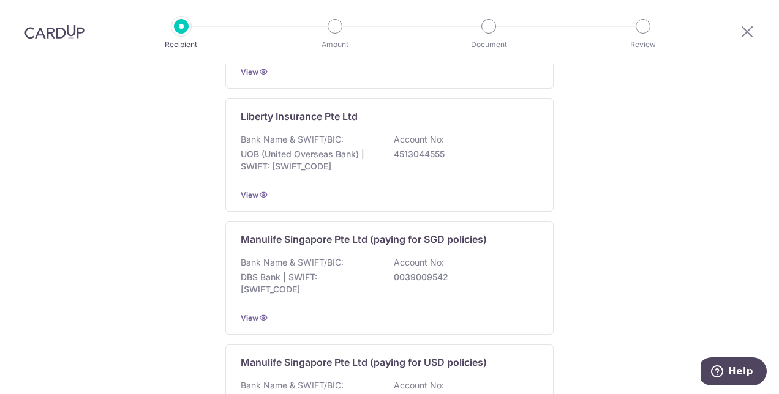
scroll to position [1271, 0]
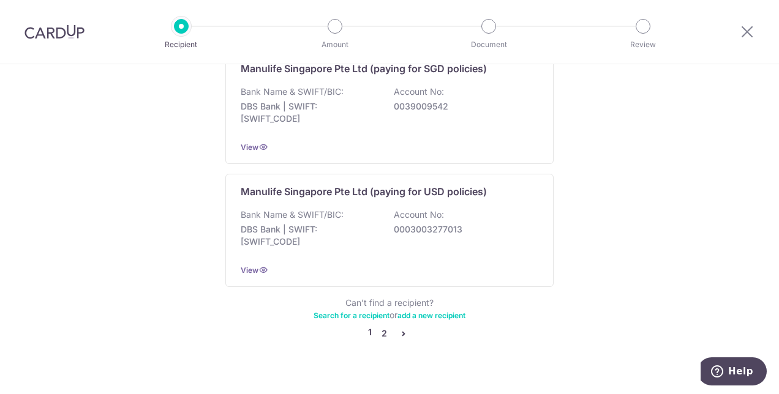
click at [380, 326] on link "2" at bounding box center [383, 333] width 15 height 15
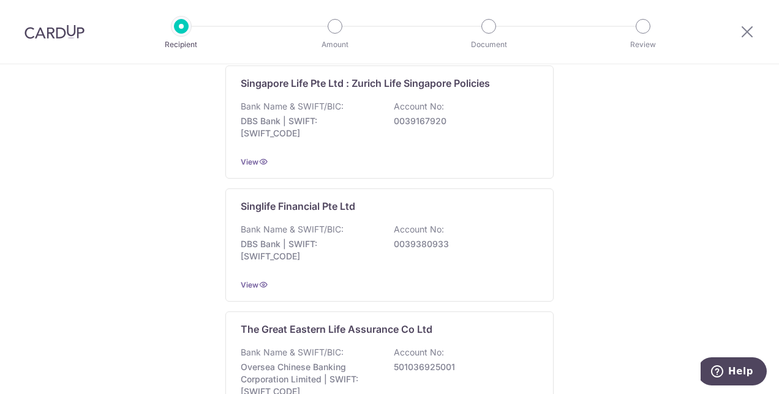
scroll to position [1114, 0]
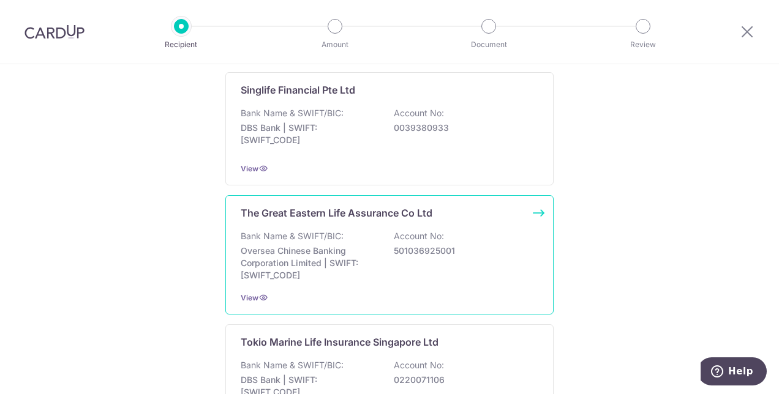
click at [310, 251] on p "Oversea Chinese Banking Corporation Limited | SWIFT: [SWIFT_CODE]" at bounding box center [309, 263] width 137 height 37
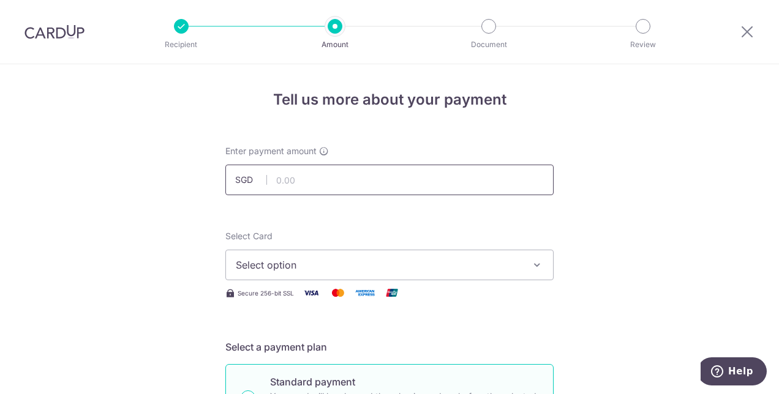
click at [320, 184] on input "text" at bounding box center [389, 180] width 328 height 31
type input "2,021.10"
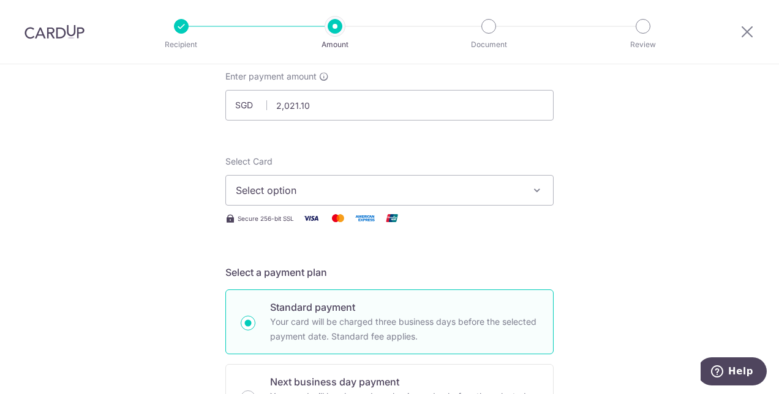
click at [269, 191] on span "Select option" at bounding box center [378, 190] width 285 height 15
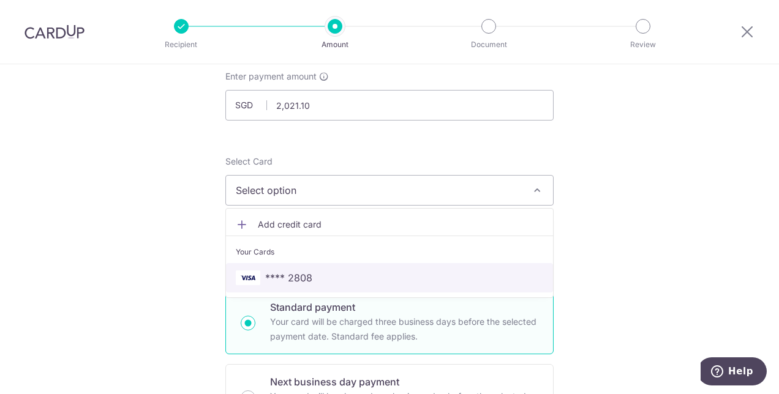
click at [310, 282] on span "**** 2808" at bounding box center [389, 278] width 307 height 15
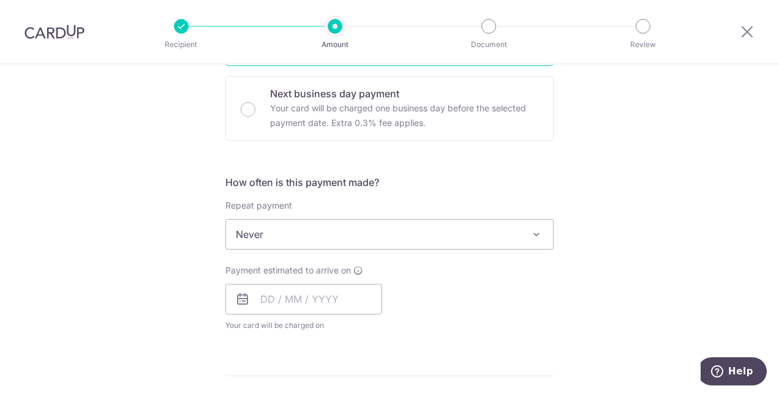
scroll to position [363, 0]
click at [260, 305] on input "text" at bounding box center [303, 299] width 157 height 31
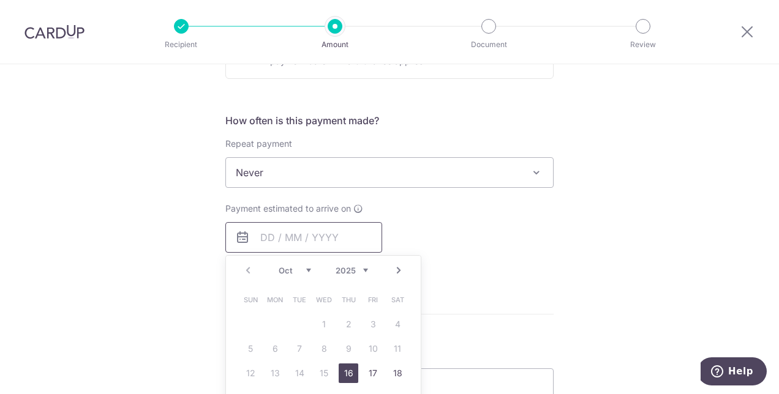
scroll to position [425, 0]
click at [304, 270] on select "Oct Nov Dec" at bounding box center [295, 270] width 32 height 10
click at [391, 269] on link "Next" at bounding box center [398, 270] width 15 height 15
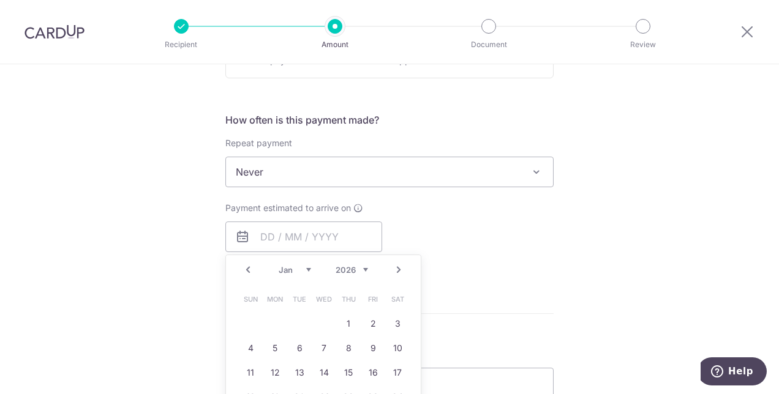
click at [391, 269] on link "Next" at bounding box center [398, 270] width 15 height 15
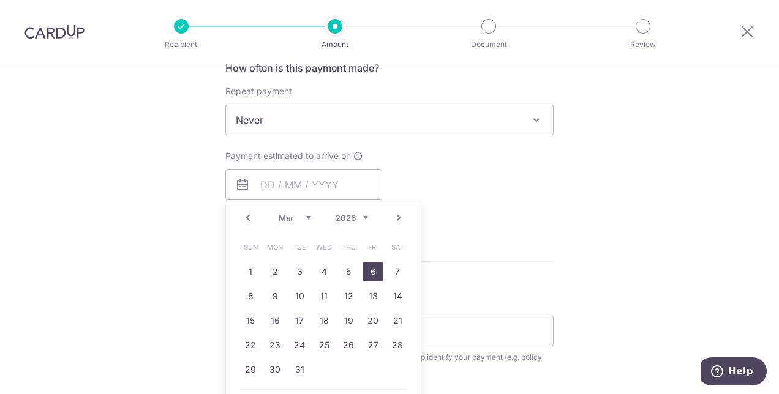
click at [375, 271] on link "6" at bounding box center [373, 272] width 20 height 20
type input "06/03/2026"
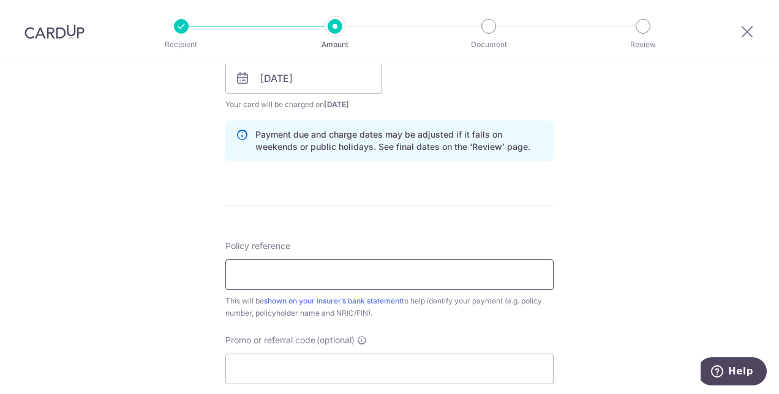
scroll to position [585, 0]
click at [372, 272] on input "Policy reference" at bounding box center [389, 274] width 328 height 31
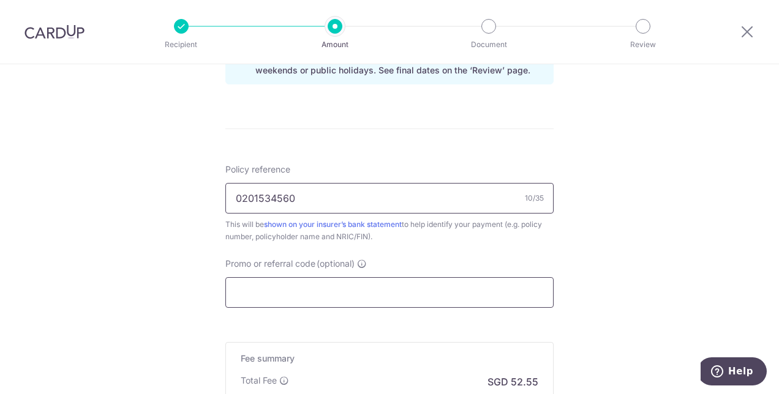
type input "0201534560"
click at [428, 284] on input "Promo or referral code (optional)" at bounding box center [389, 292] width 328 height 31
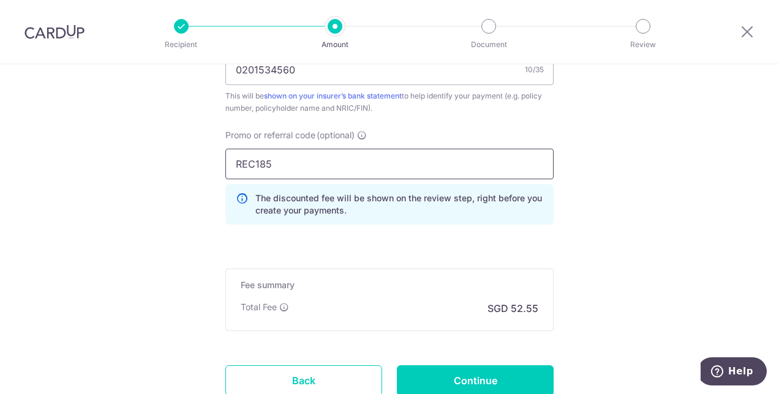
scroll to position [879, 0]
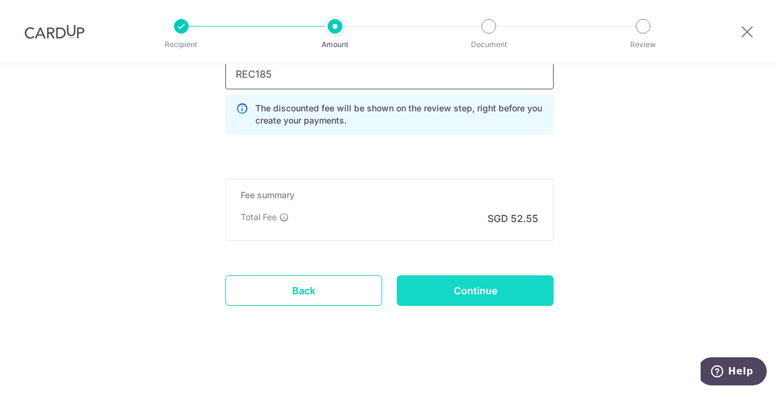
type input "REC185"
click at [451, 286] on input "Continue" at bounding box center [475, 290] width 157 height 31
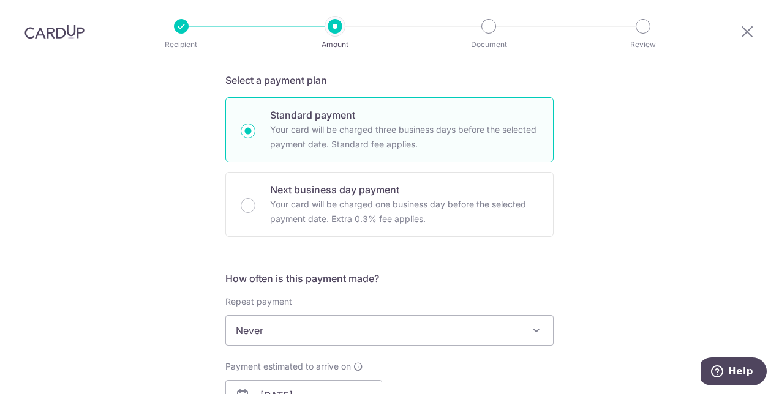
scroll to position [266, 0]
click at [747, 33] on icon at bounding box center [746, 31] width 15 height 15
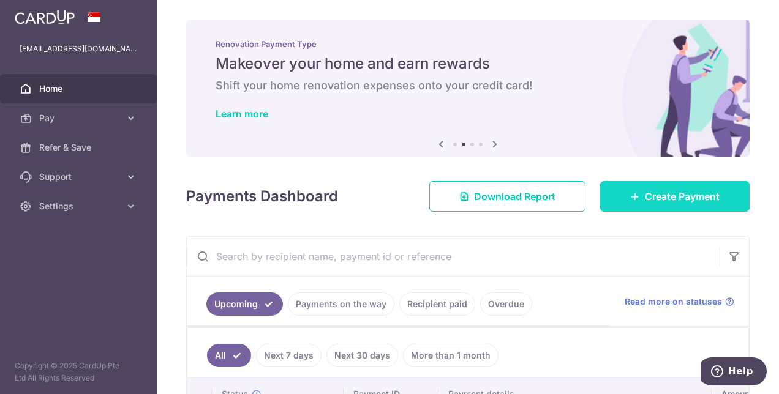
click at [650, 197] on span "Create Payment" at bounding box center [682, 196] width 75 height 15
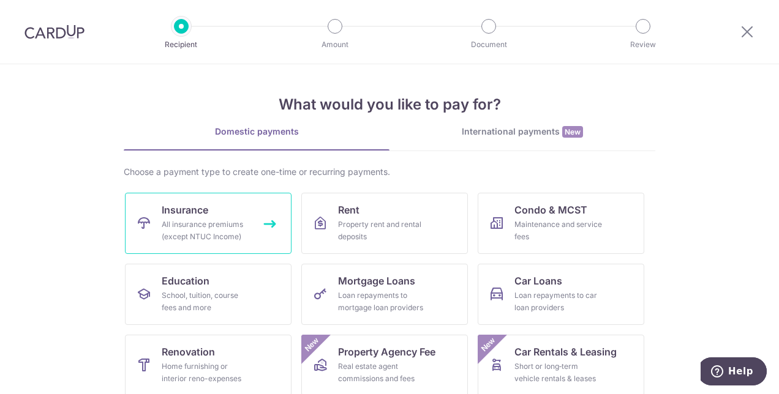
click at [241, 224] on div "All insurance premiums (except NTUC Income)" at bounding box center [206, 231] width 88 height 24
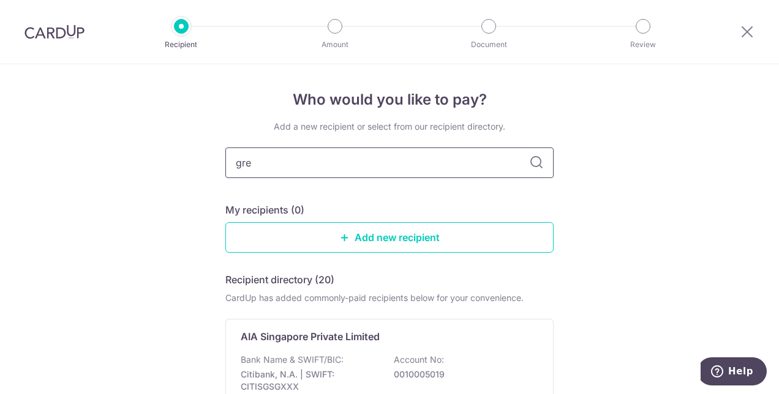
type input "grea"
type input "gret"
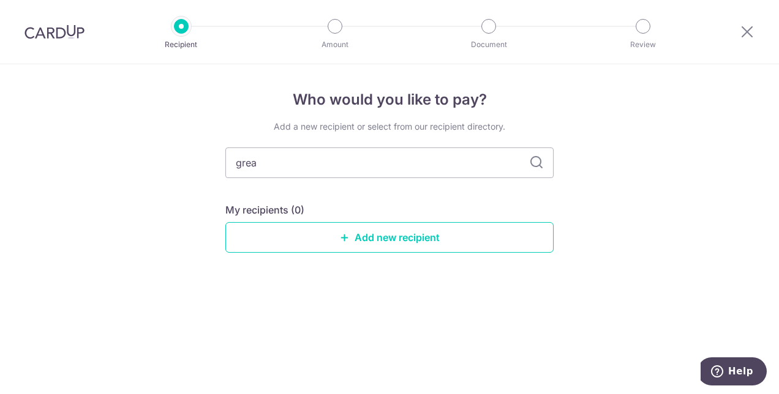
type input "great"
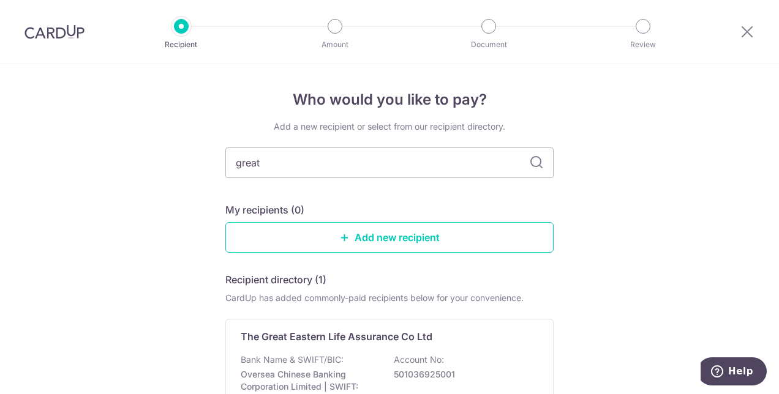
type input "grea"
click at [343, 351] on div "The Great Eastern Life Assurance Co Ltd Bank Name & SWIFT/BIC: Oversea Chinese …" at bounding box center [389, 378] width 328 height 119
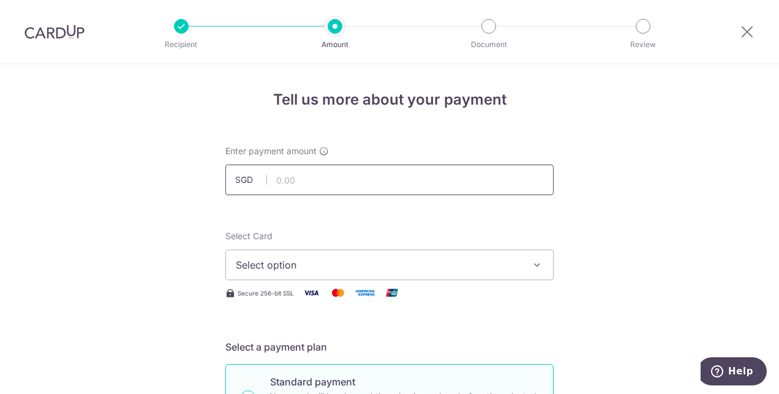
click at [301, 178] on input "text" at bounding box center [389, 180] width 328 height 31
type input "2,021.10"
type input "0201534560"
type input "REC185"
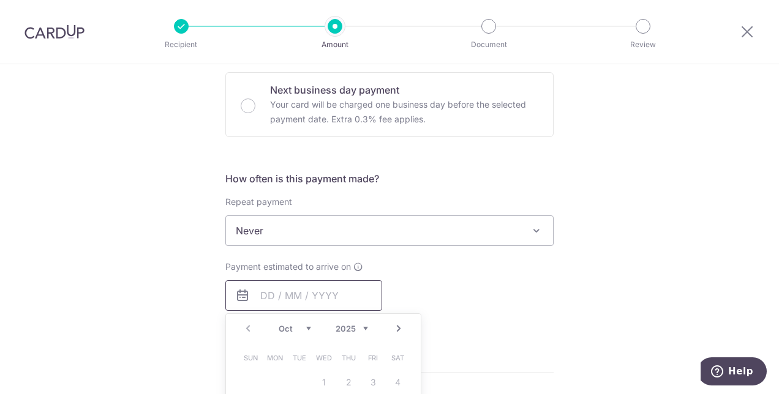
type input "2,021.10"
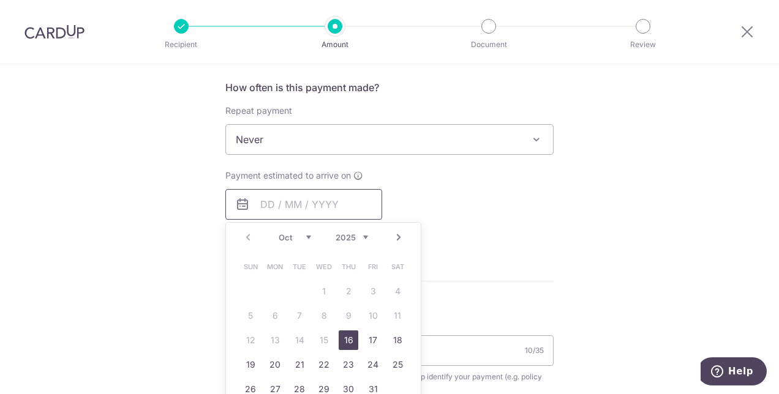
scroll to position [469, 0]
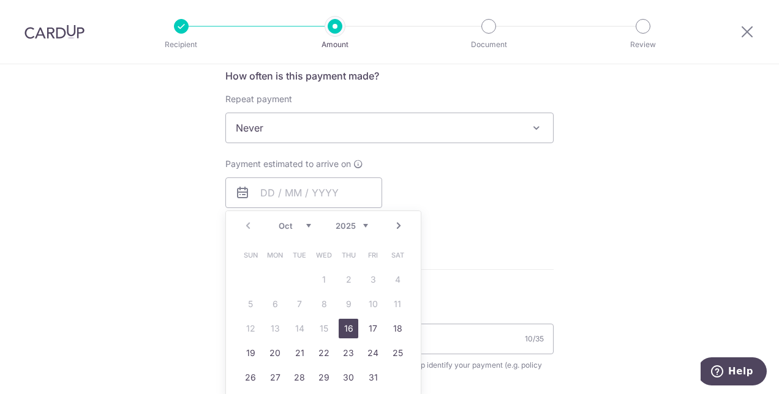
click at [393, 228] on link "Next" at bounding box center [398, 226] width 15 height 15
click at [320, 372] on link "31" at bounding box center [324, 378] width 20 height 20
type input "[DATE]"
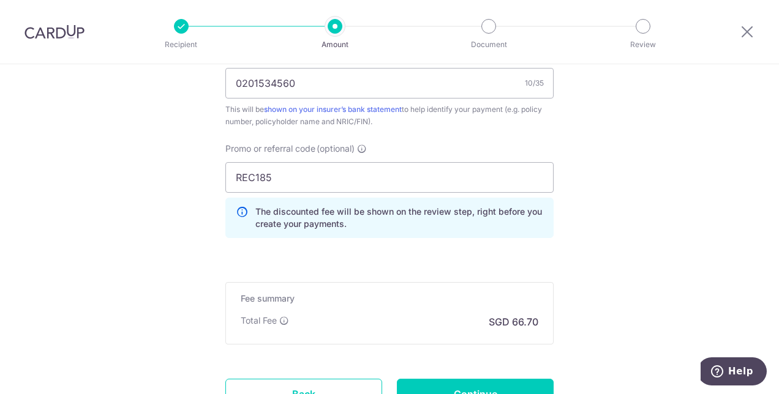
scroll to position [878, 0]
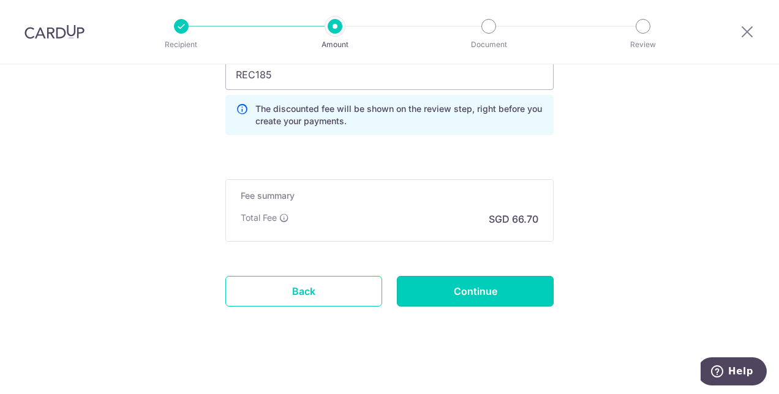
click at [485, 279] on input "Continue" at bounding box center [475, 291] width 157 height 31
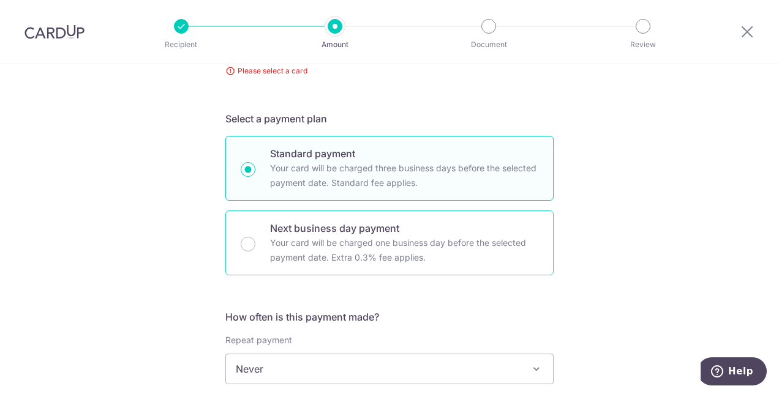
scroll to position [127, 0]
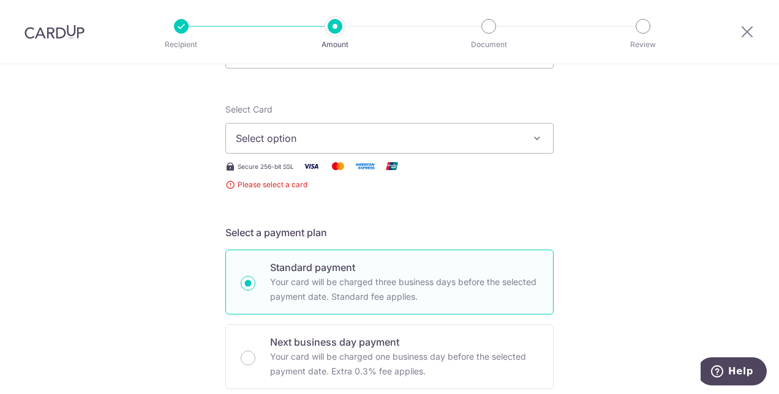
click at [425, 134] on span "Select option" at bounding box center [378, 138] width 285 height 15
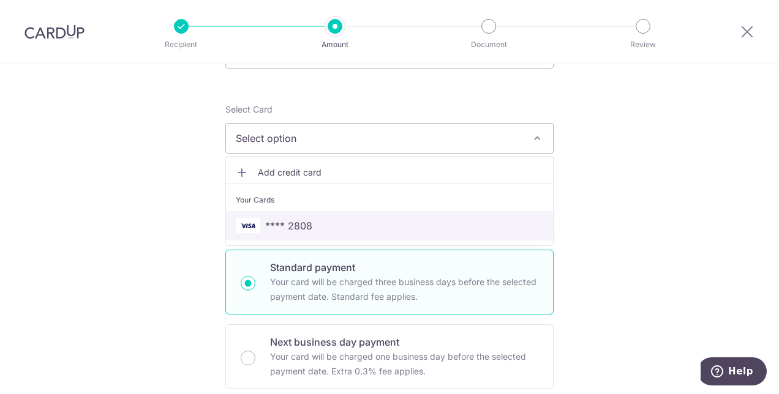
click at [337, 223] on span "**** 2808" at bounding box center [389, 226] width 307 height 15
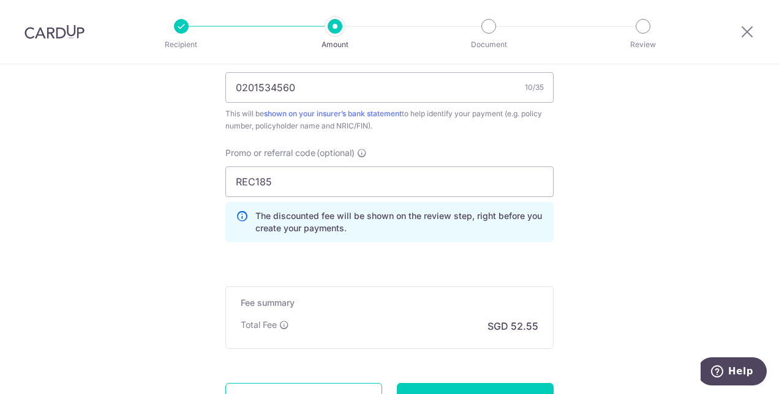
scroll to position [879, 0]
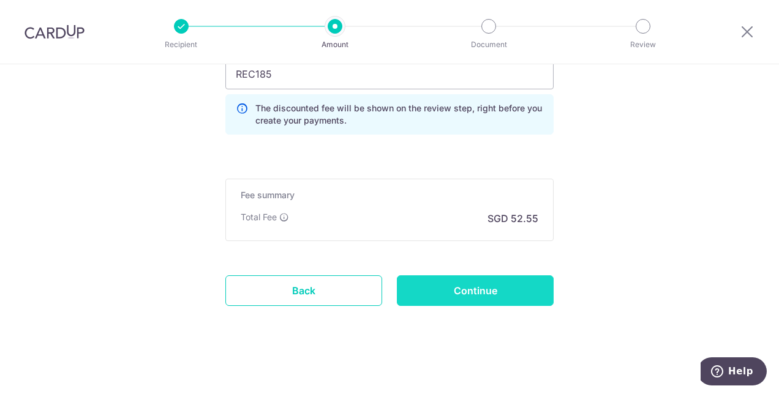
click at [493, 280] on input "Continue" at bounding box center [475, 290] width 157 height 31
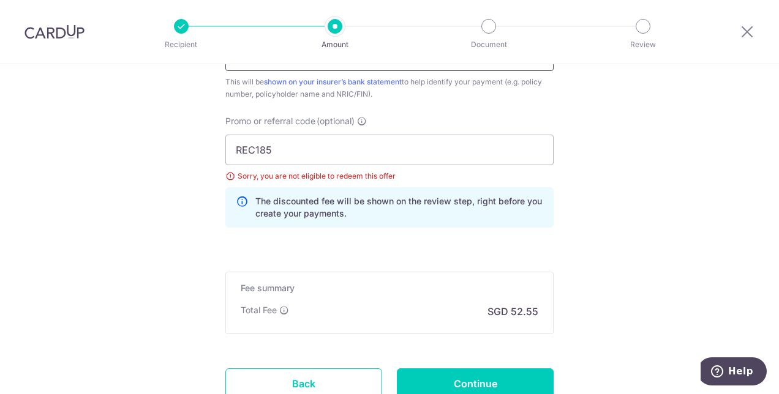
scroll to position [890, 0]
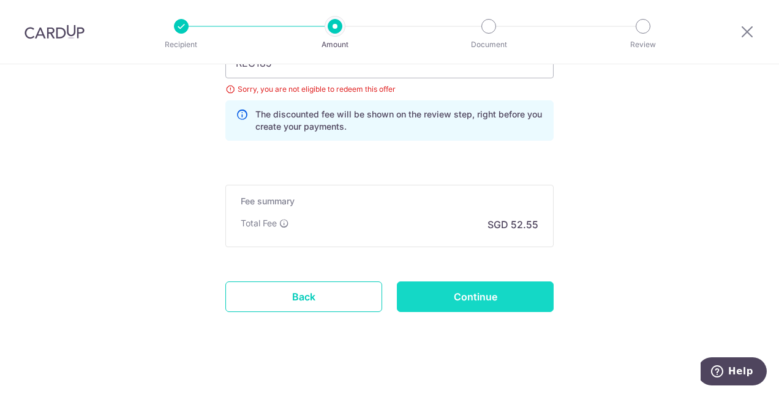
click at [430, 299] on input "Continue" at bounding box center [475, 297] width 157 height 31
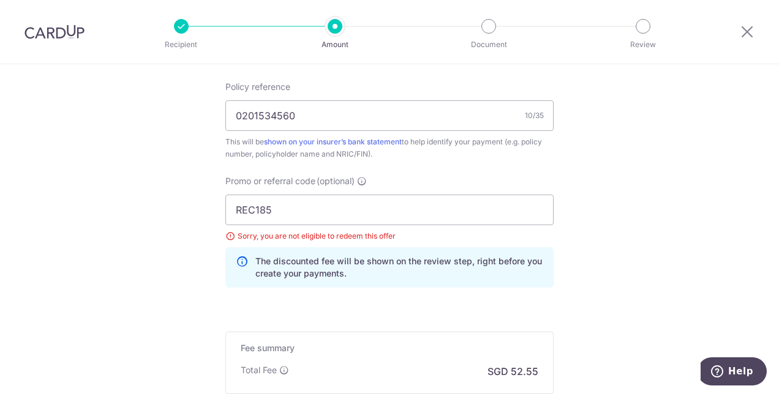
scroll to position [742, 0]
click at [294, 208] on input "REC185" at bounding box center [389, 211] width 328 height 31
type input "R"
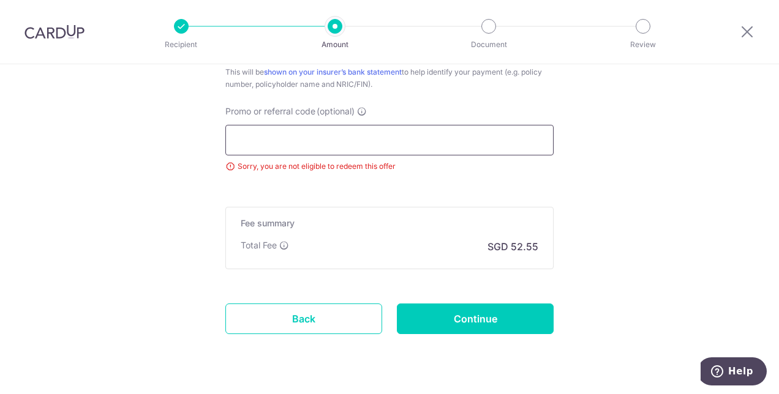
scroll to position [814, 0]
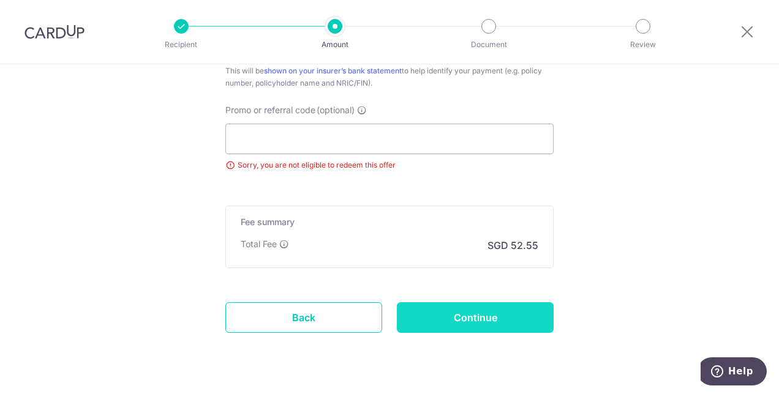
click at [436, 309] on input "Continue" at bounding box center [475, 317] width 157 height 31
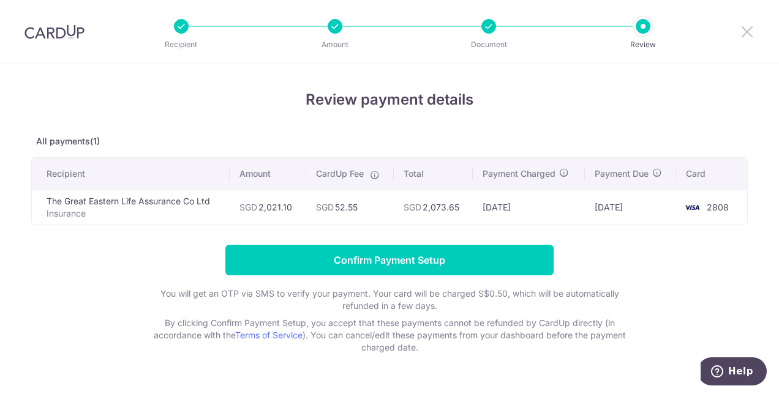
click at [747, 33] on icon at bounding box center [746, 31] width 15 height 15
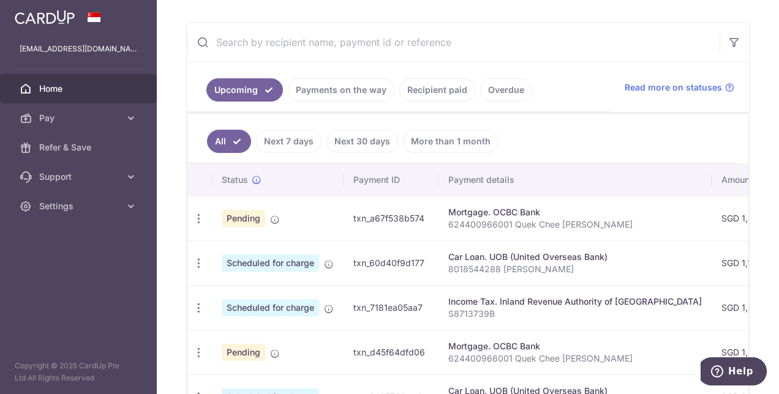
scroll to position [292, 0]
